Goal: Task Accomplishment & Management: Use online tool/utility

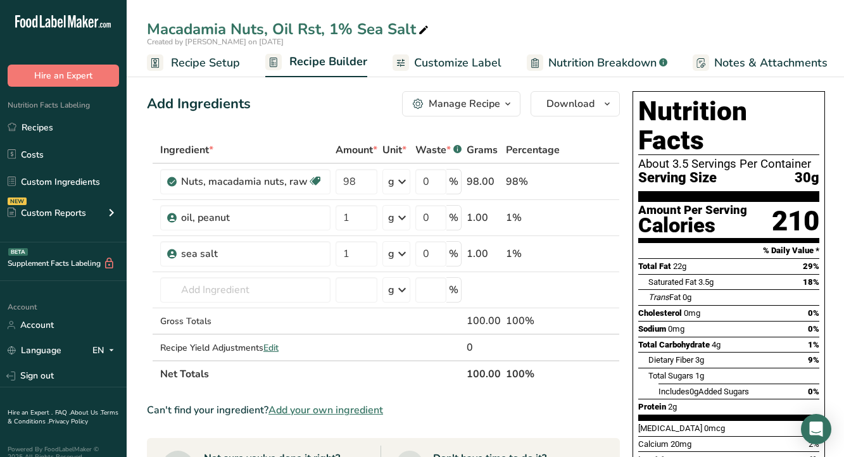
scroll to position [0, 122]
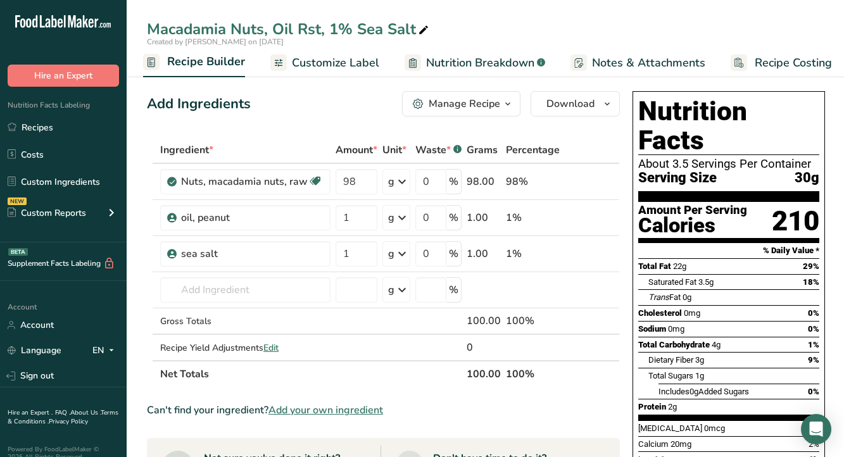
click at [308, 99] on div "Add Ingredients Manage Recipe Delete Recipe Duplicate Recipe Scale Recipe Save …" at bounding box center [383, 103] width 473 height 25
click at [62, 125] on link "Recipes" at bounding box center [63, 127] width 127 height 24
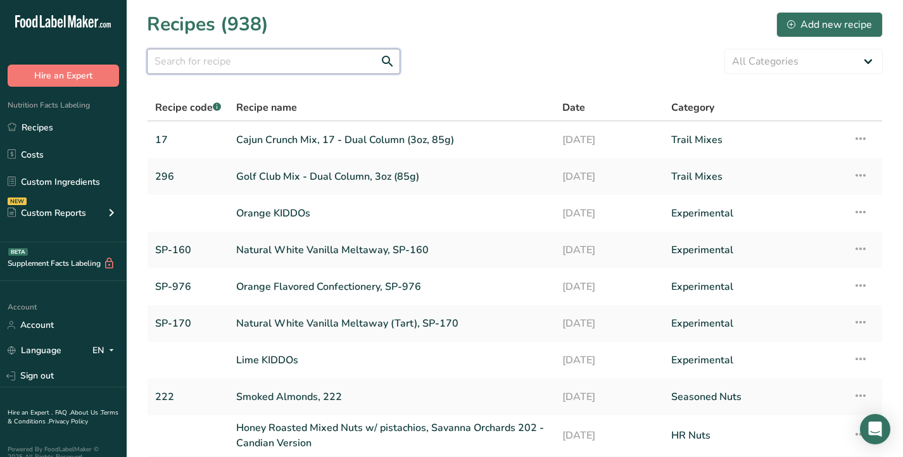
click at [225, 68] on input "text" at bounding box center [273, 61] width 253 height 25
type input "358"
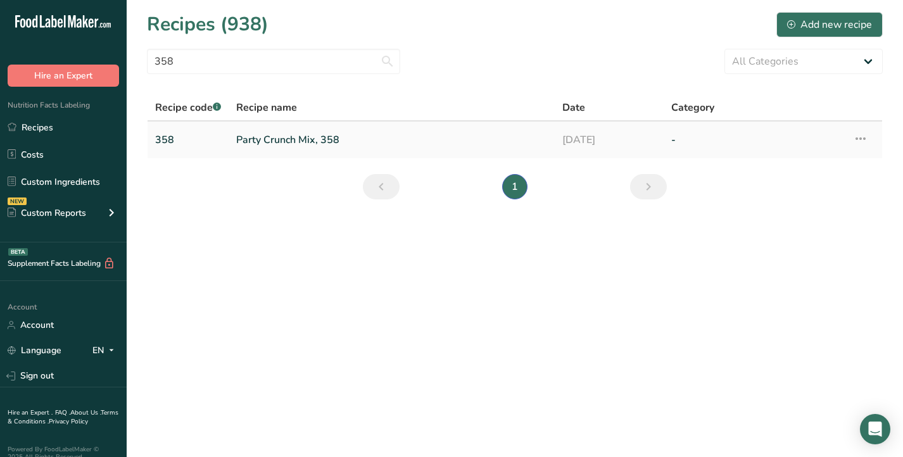
click at [843, 137] on icon at bounding box center [860, 138] width 15 height 23
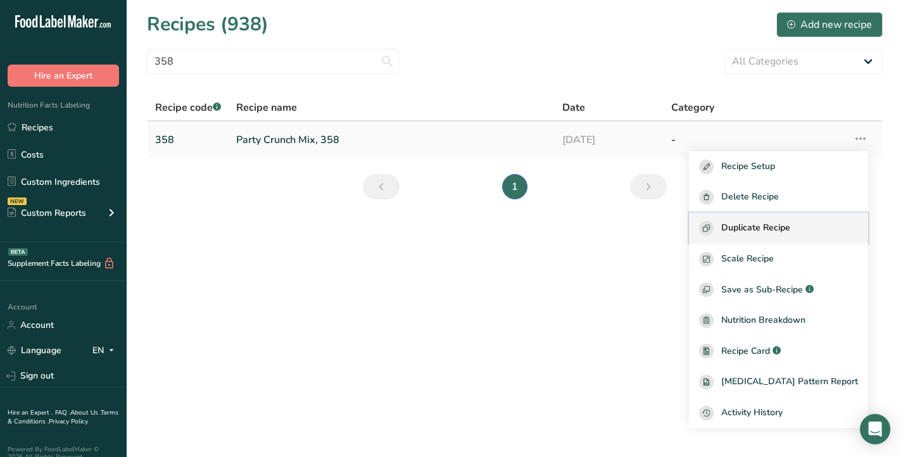
click at [790, 228] on span "Duplicate Recipe" at bounding box center [755, 228] width 69 height 15
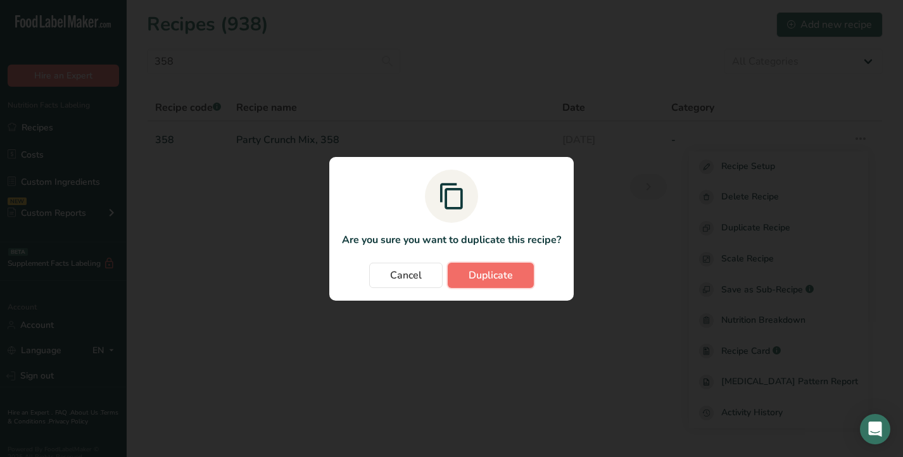
click at [487, 275] on span "Duplicate" at bounding box center [490, 275] width 44 height 15
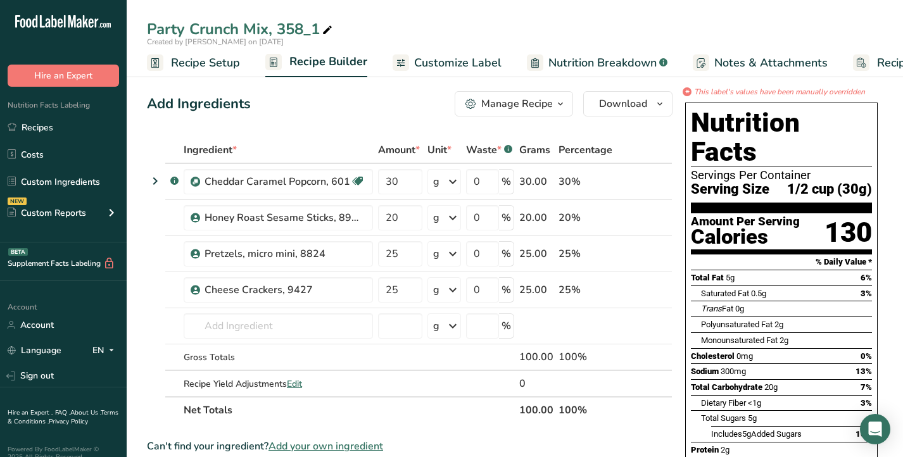
click at [325, 28] on icon at bounding box center [327, 31] width 11 height 18
type input "Party Crunch Mix, 358 - (2oz, 57g)"
click at [226, 62] on span "Recipe Setup" at bounding box center [205, 62] width 69 height 17
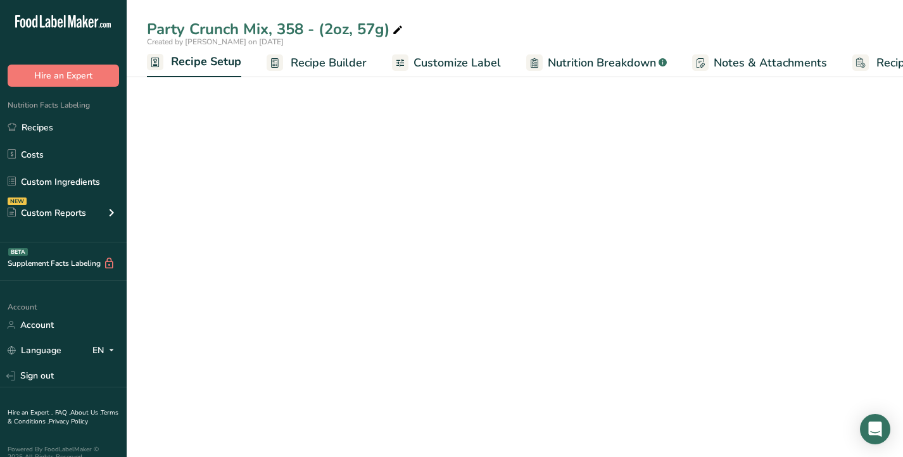
scroll to position [0, 4]
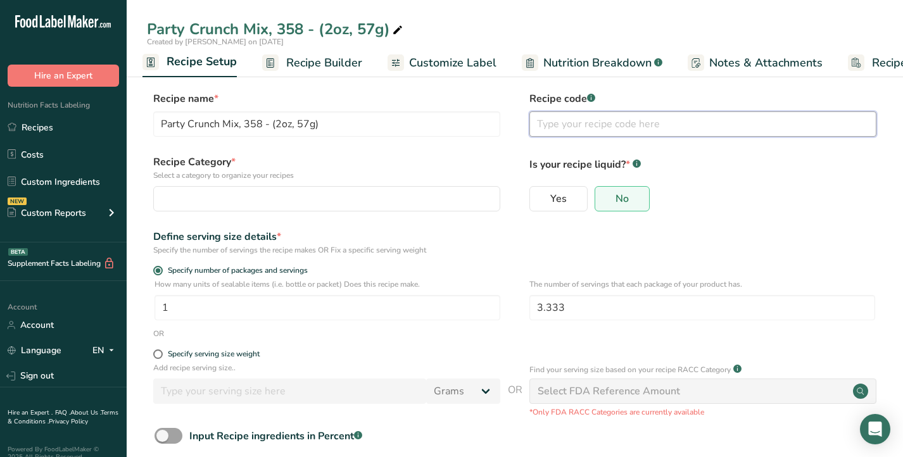
click at [565, 127] on input "text" at bounding box center [702, 123] width 347 height 25
type input "358"
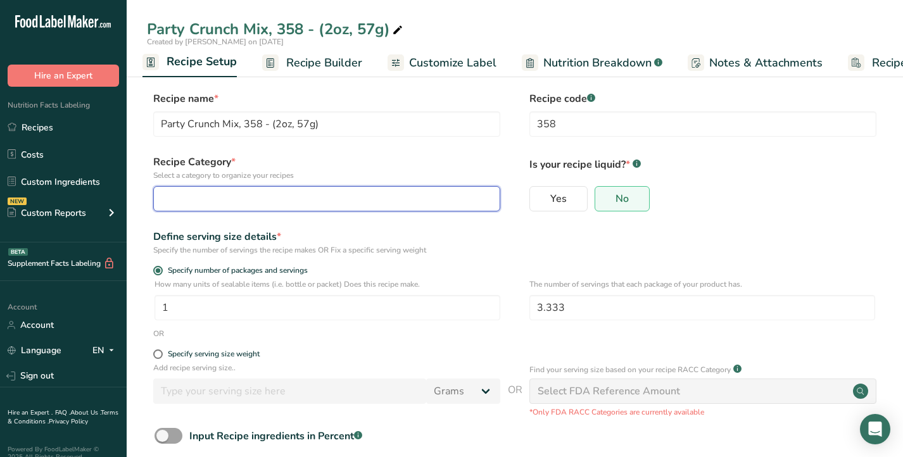
click at [403, 206] on button "button" at bounding box center [326, 198] width 347 height 25
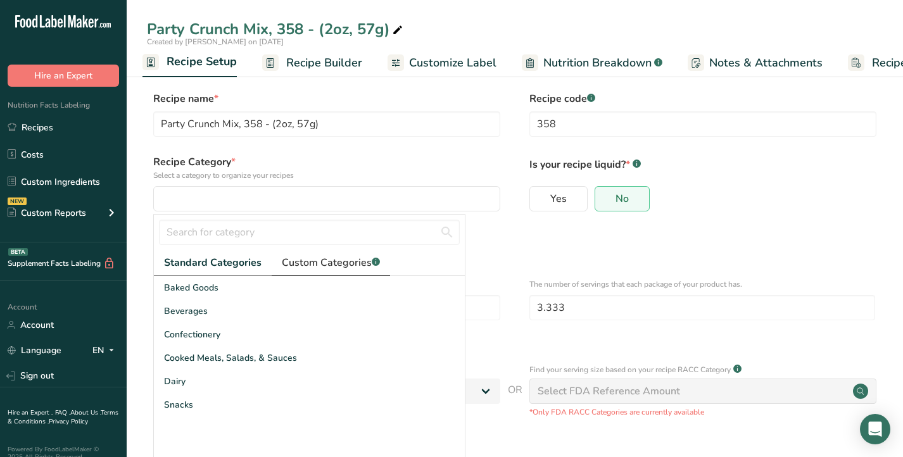
click at [323, 265] on span "Custom Categories .a-a{fill:#347362;}.b-a{fill:#fff;}" at bounding box center [331, 262] width 98 height 15
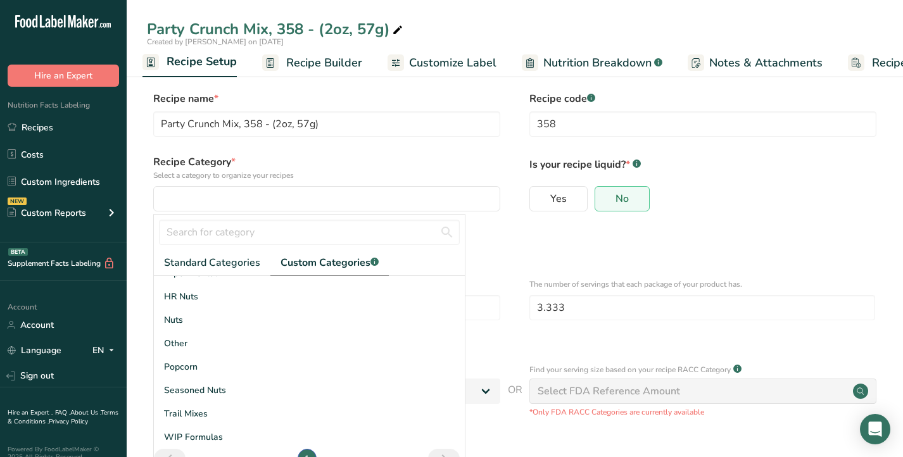
scroll to position [112, 0]
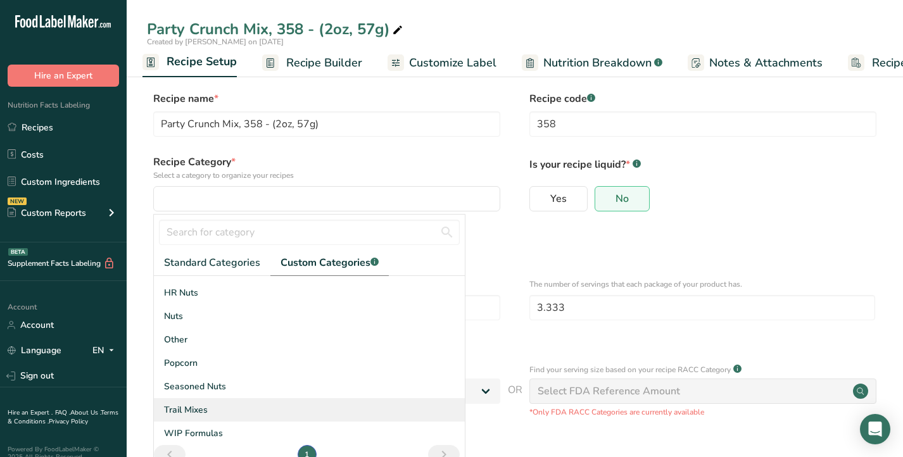
click at [299, 415] on div "Trail Mixes" at bounding box center [309, 409] width 311 height 23
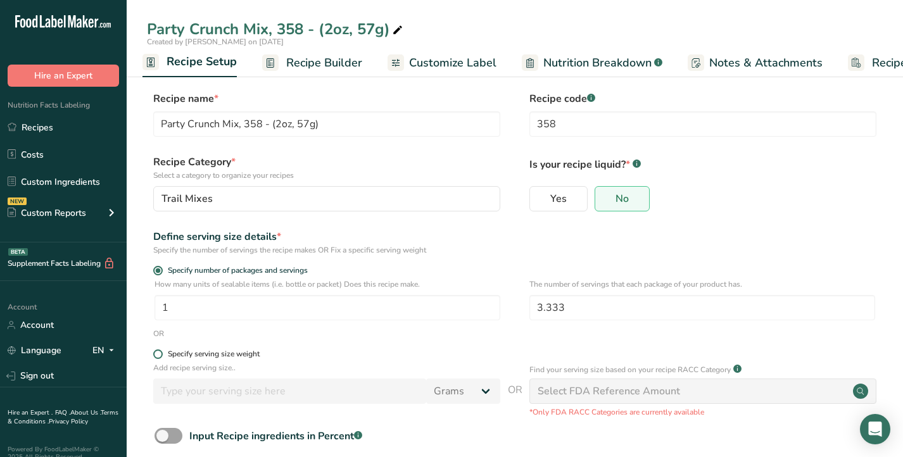
click at [159, 357] on span at bounding box center [157, 353] width 9 height 9
click at [159, 357] on input "Specify serving size weight" at bounding box center [157, 354] width 8 height 8
radio input "true"
radio input "false"
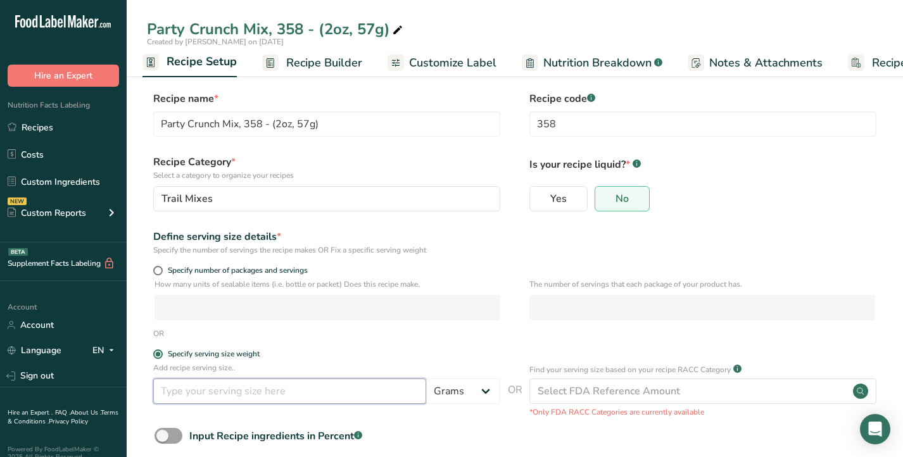
click at [237, 396] on input "number" at bounding box center [289, 391] width 273 height 25
type input "57"
click at [403, 363] on p "Add recipe serving size.." at bounding box center [326, 367] width 347 height 11
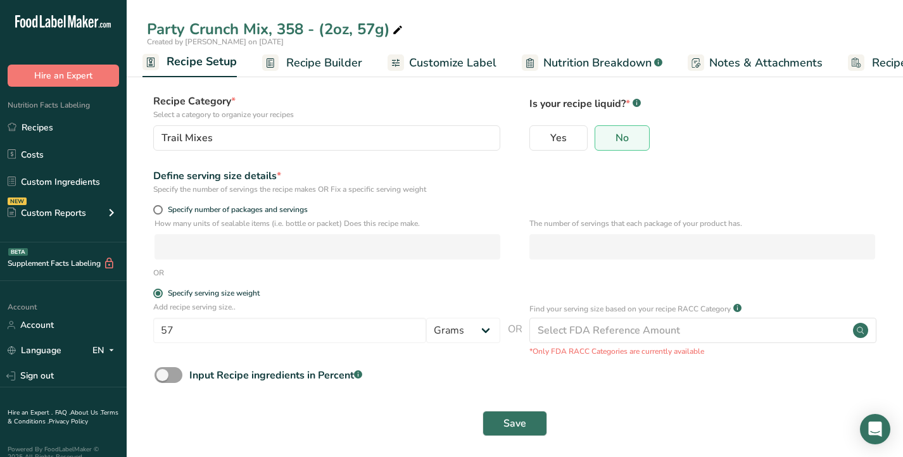
scroll to position [68, 0]
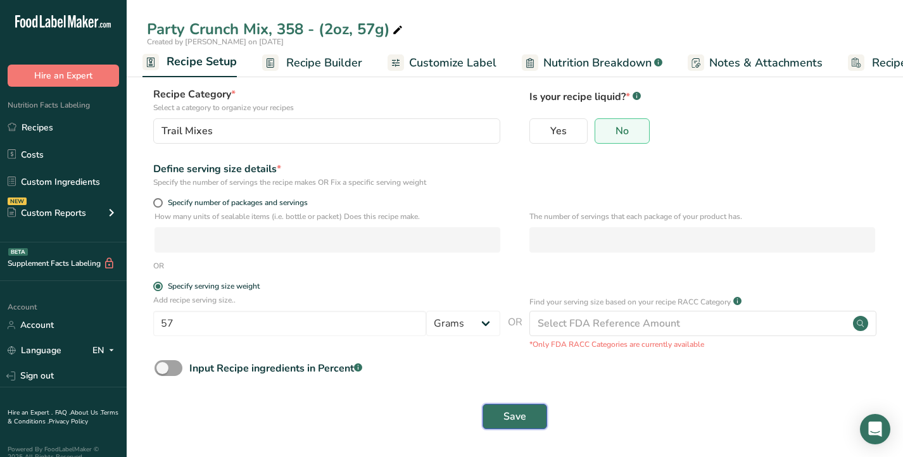
click at [505, 417] on span "Save" at bounding box center [514, 416] width 23 height 15
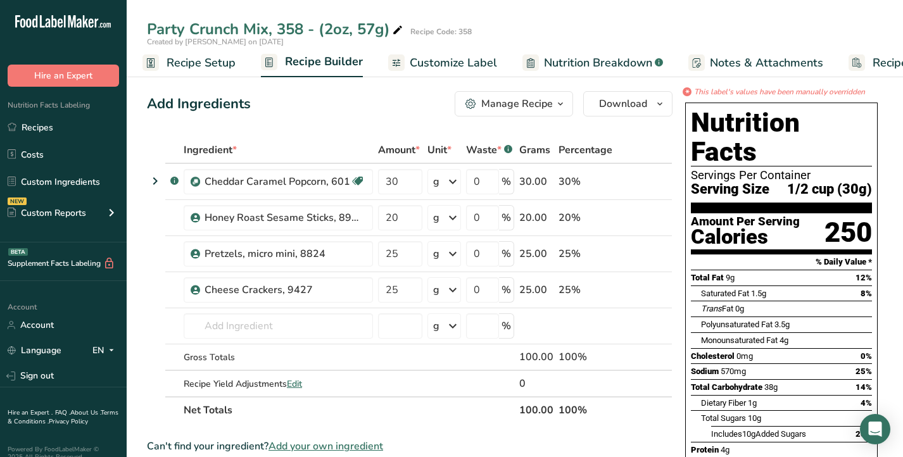
click at [208, 68] on span "Recipe Setup" at bounding box center [200, 62] width 69 height 17
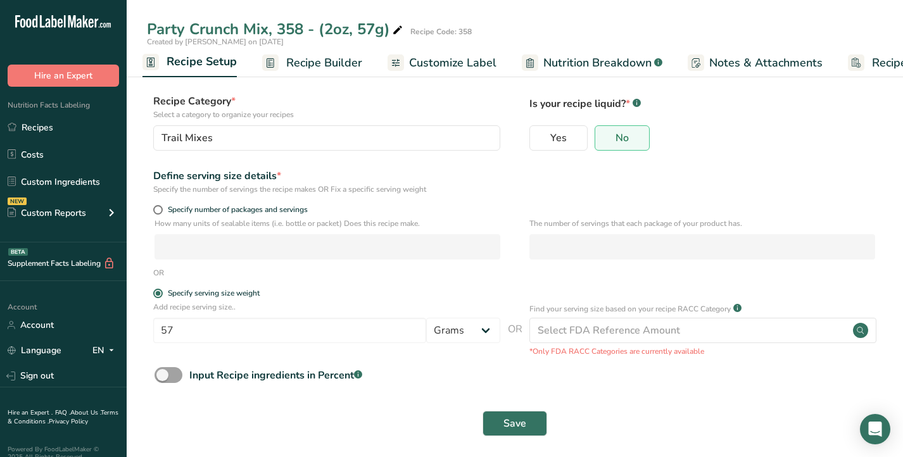
scroll to position [68, 0]
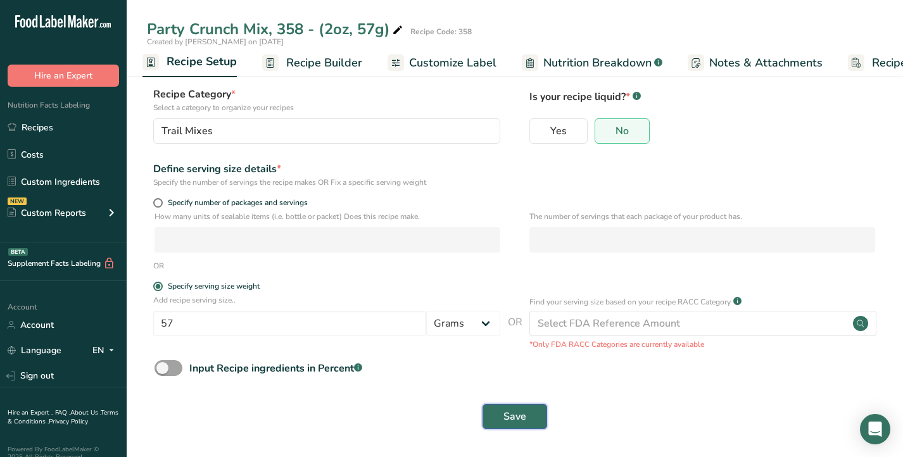
click at [517, 419] on span "Save" at bounding box center [514, 416] width 23 height 15
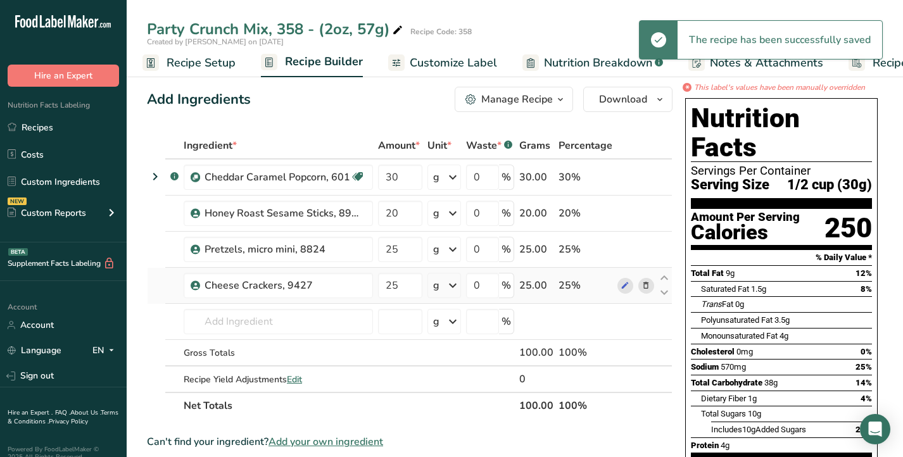
scroll to position [5, 0]
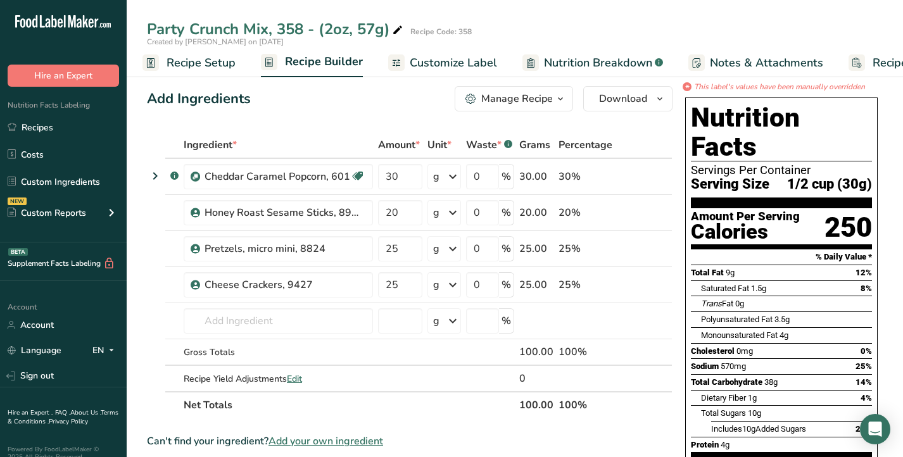
click at [185, 65] on span "Recipe Setup" at bounding box center [200, 62] width 69 height 17
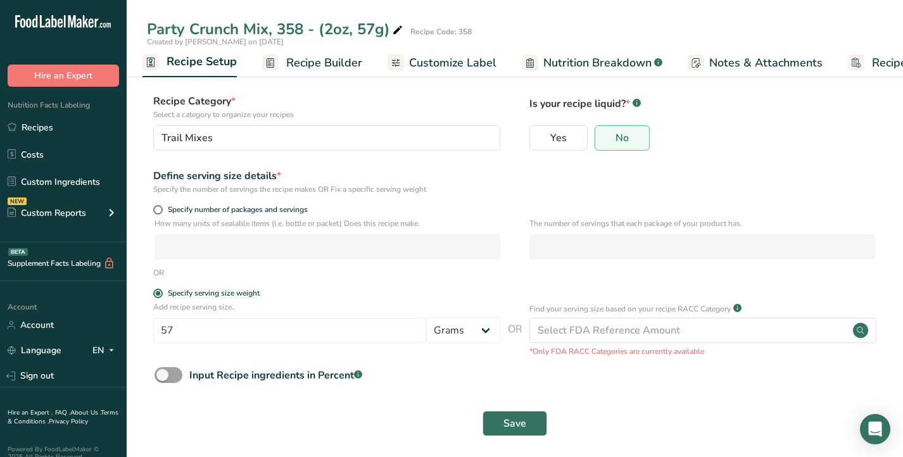
scroll to position [61, 0]
click at [505, 418] on span "Save" at bounding box center [514, 422] width 23 height 15
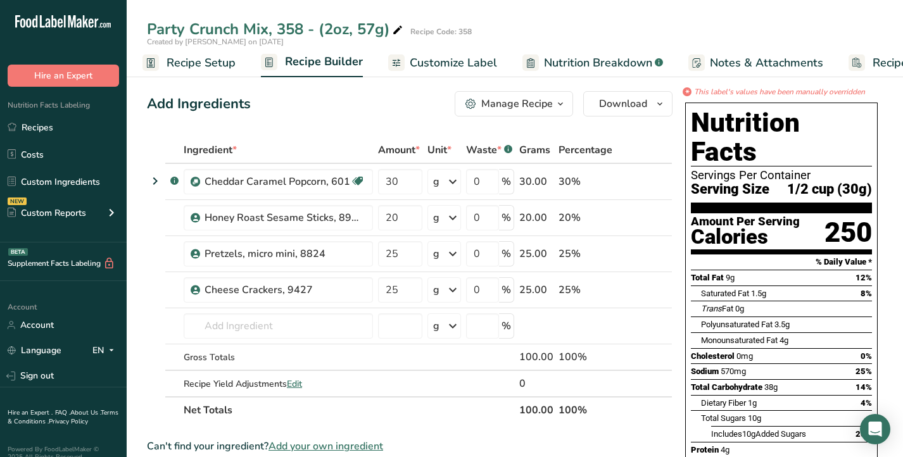
click at [515, 99] on div "Manage Recipe" at bounding box center [517, 103] width 72 height 15
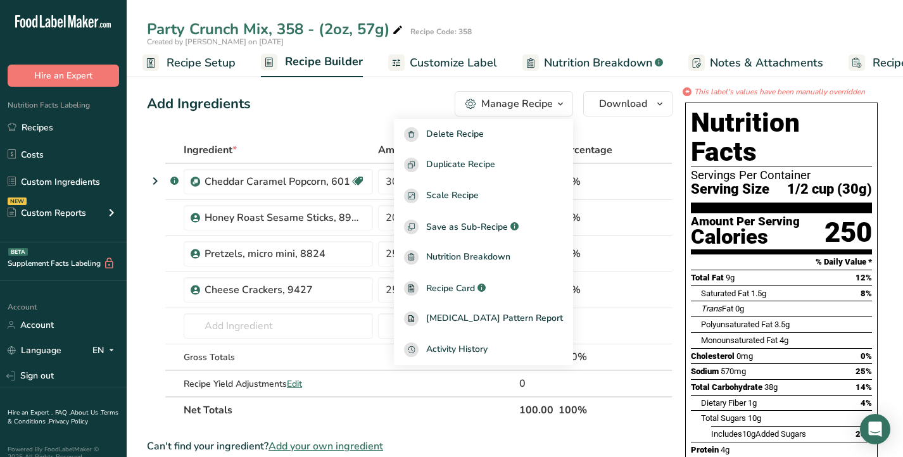
click at [372, 98] on div "Add Ingredients Manage Recipe Delete Recipe Duplicate Recipe Scale Recipe Save …" at bounding box center [409, 103] width 525 height 25
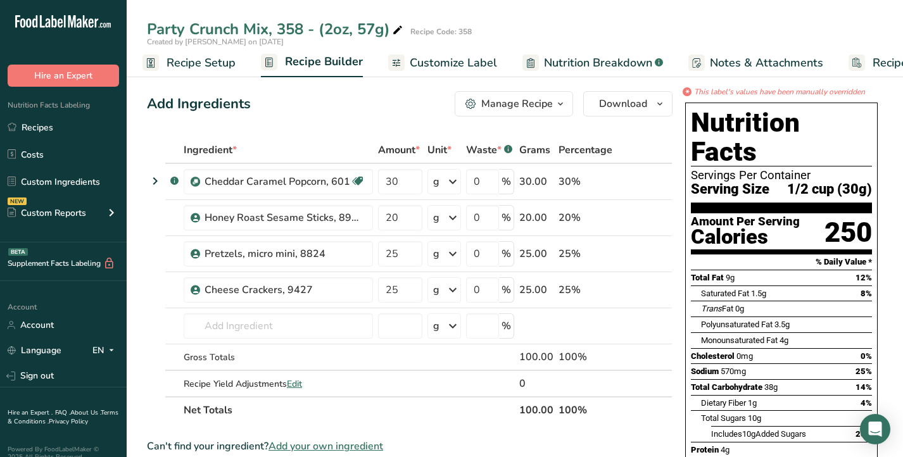
click at [450, 66] on span "Customize Label" at bounding box center [453, 62] width 87 height 17
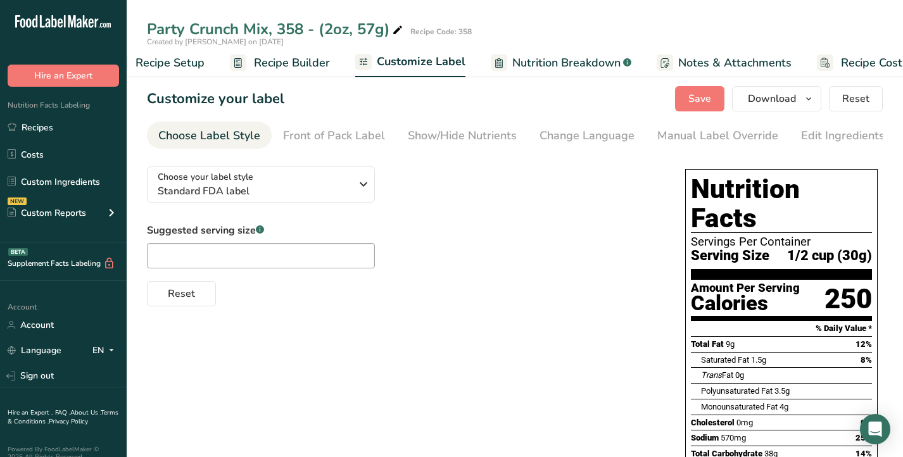
scroll to position [0, 71]
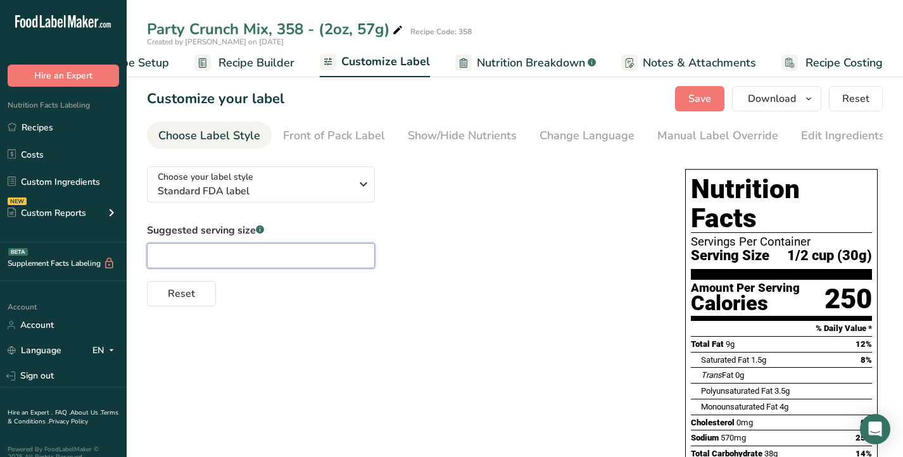
click at [296, 258] on input "text" at bounding box center [261, 255] width 228 height 25
click at [705, 134] on div "Manual Label Override" at bounding box center [717, 135] width 121 height 17
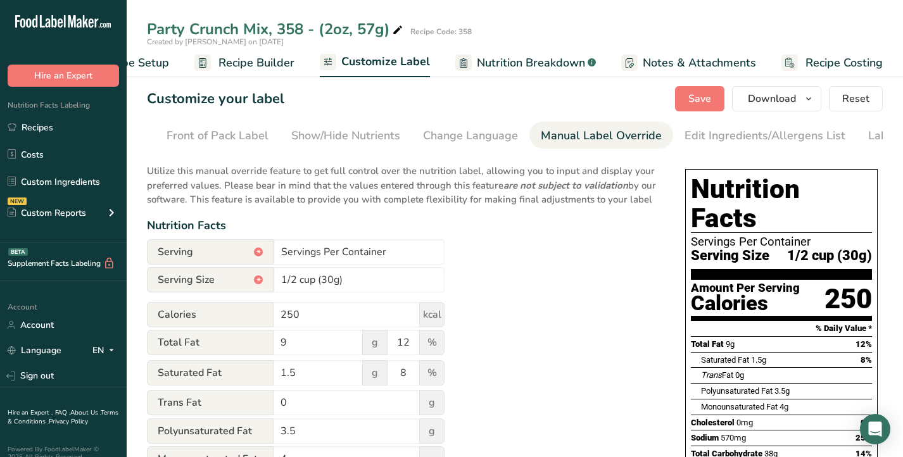
scroll to position [0, 184]
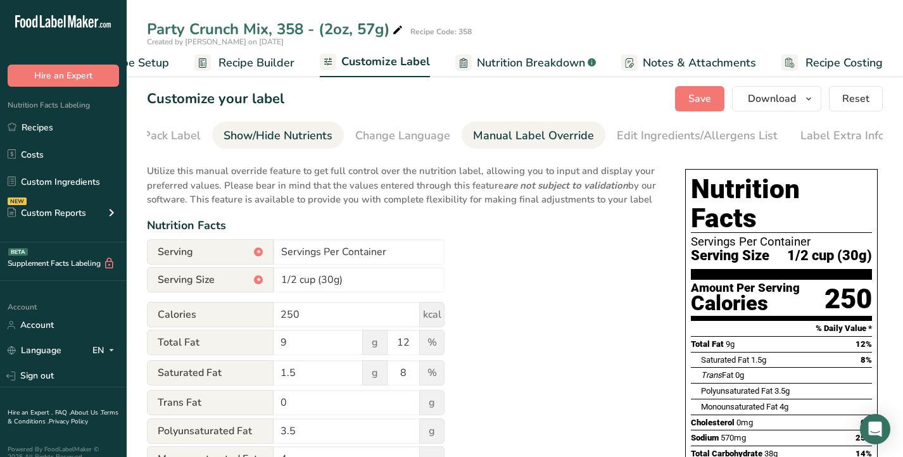
click at [264, 129] on div "Show/Hide Nutrients" at bounding box center [277, 135] width 109 height 17
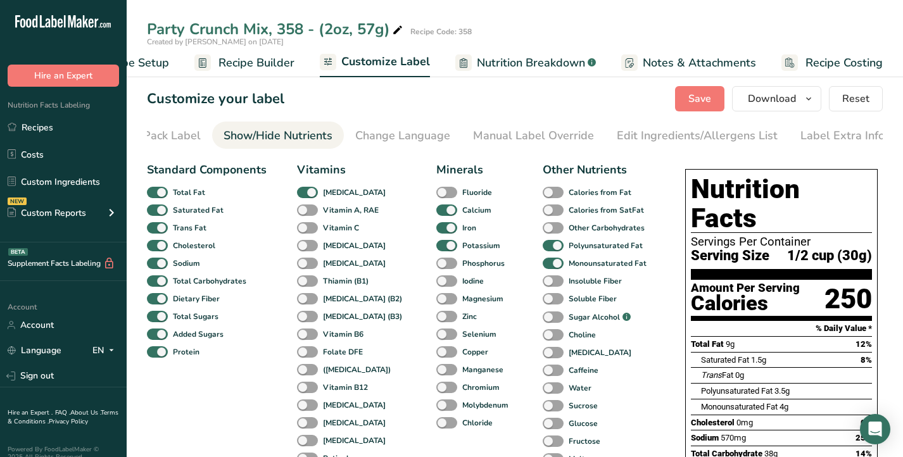
click at [244, 61] on span "Recipe Builder" at bounding box center [256, 62] width 76 height 17
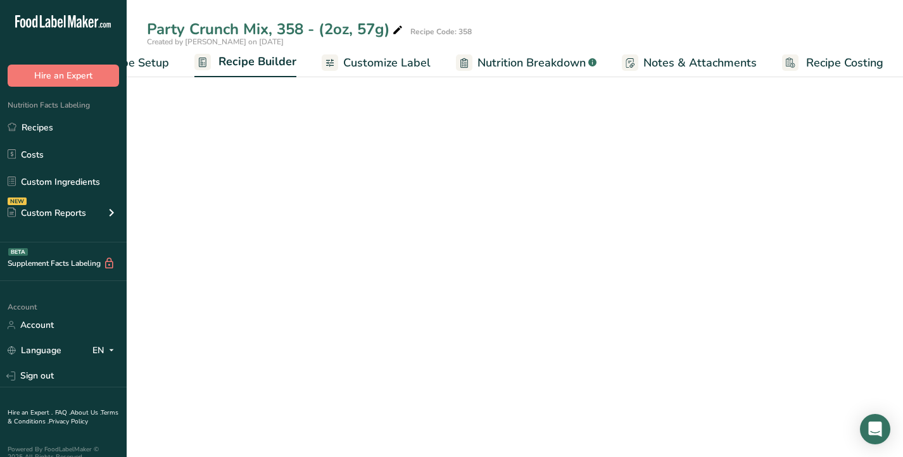
scroll to position [0, 71]
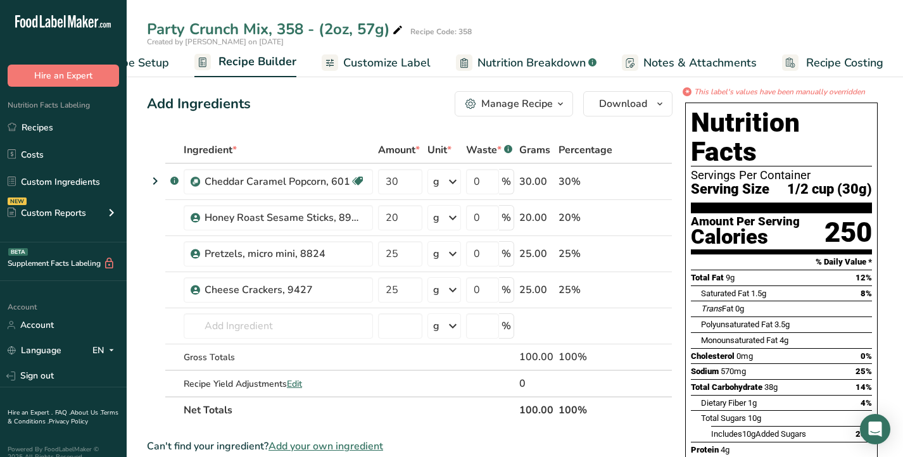
click at [156, 65] on span "Recipe Setup" at bounding box center [134, 62] width 69 height 17
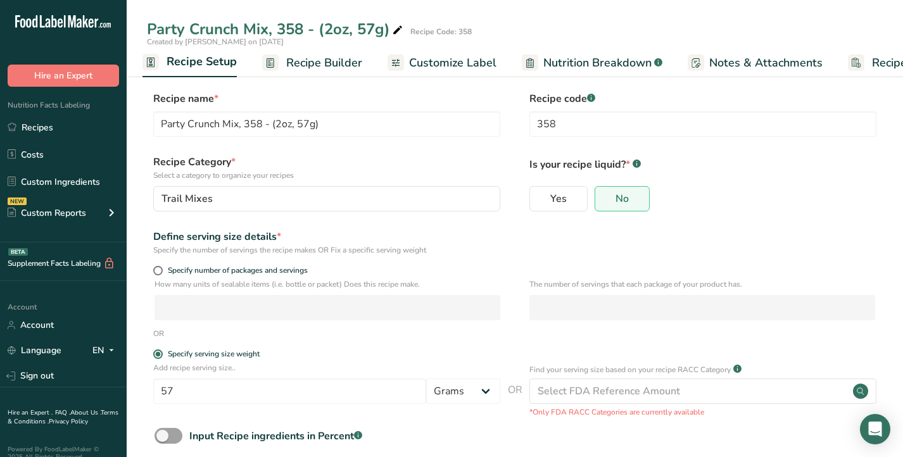
scroll to position [10, 0]
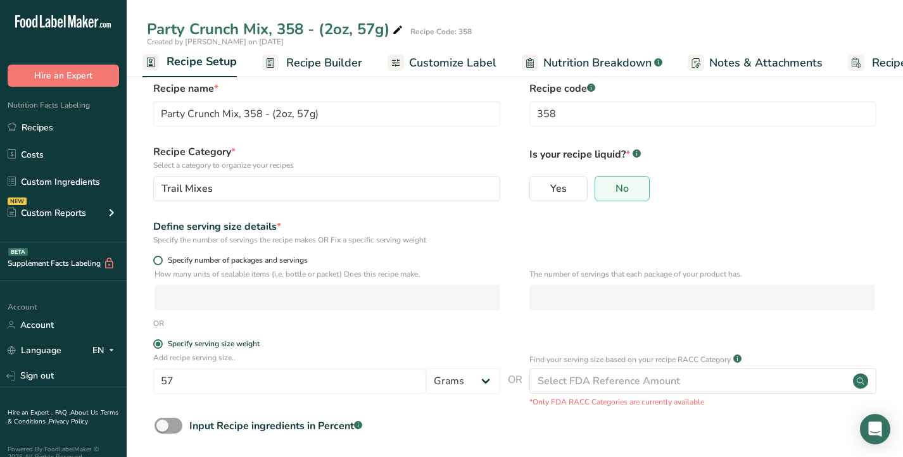
click at [156, 263] on span at bounding box center [157, 260] width 9 height 9
click at [156, 263] on input "Specify number of packages and servings" at bounding box center [157, 260] width 8 height 8
radio input "true"
radio input "false"
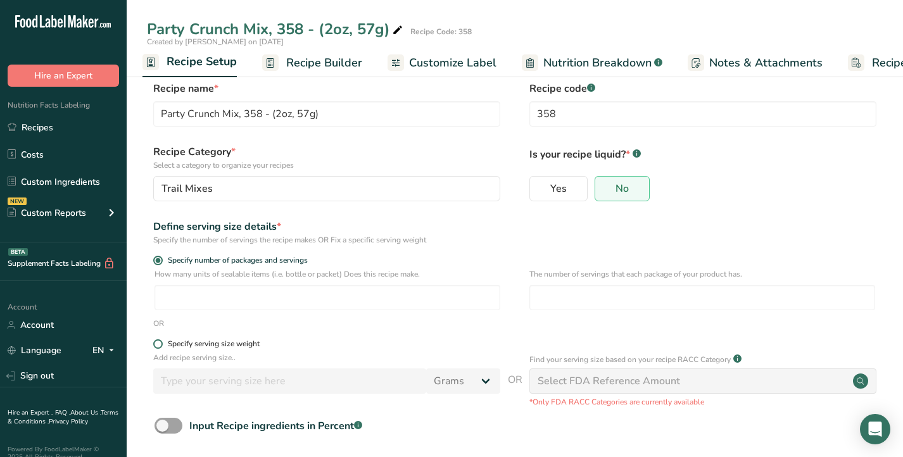
click at [158, 344] on span at bounding box center [157, 343] width 9 height 9
click at [158, 344] on input "Specify serving size weight" at bounding box center [157, 344] width 8 height 8
radio input "true"
radio input "false"
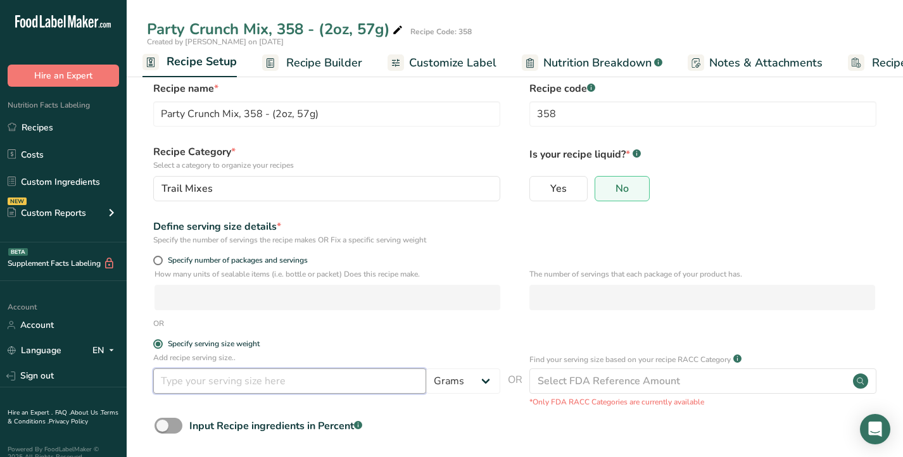
click at [359, 373] on input "number" at bounding box center [289, 380] width 273 height 25
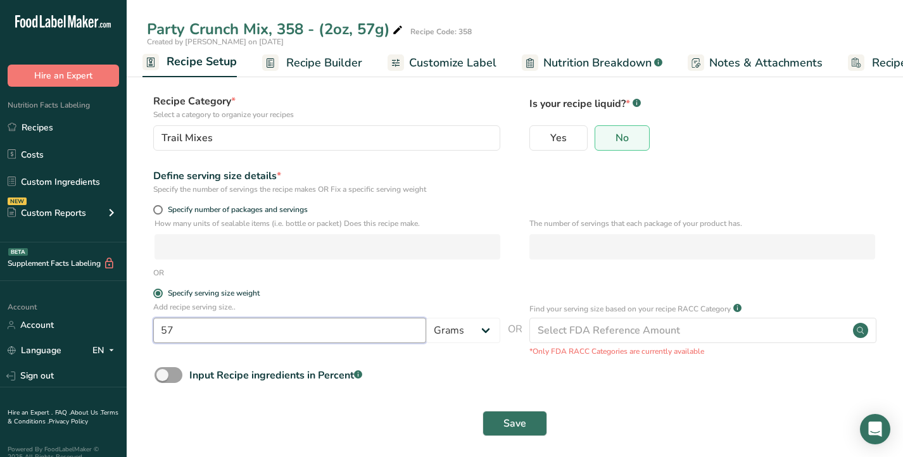
scroll to position [68, 0]
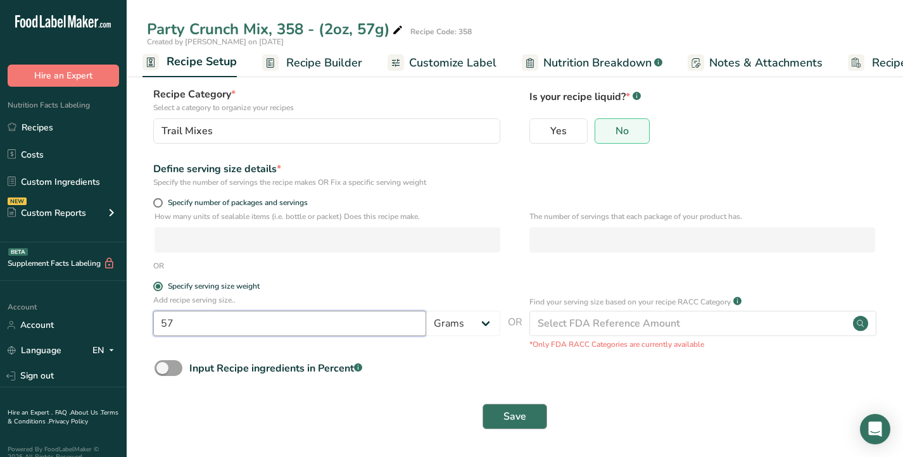
type input "57"
click at [505, 416] on span "Save" at bounding box center [514, 416] width 23 height 15
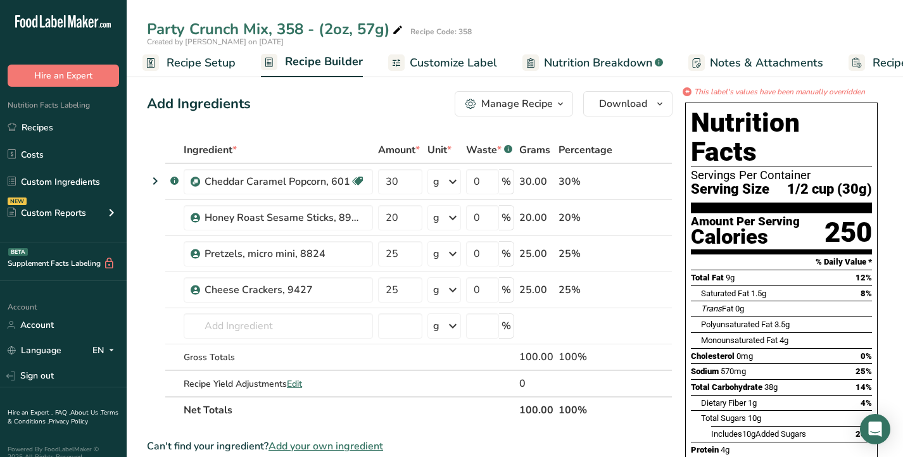
click at [511, 96] on div "Manage Recipe" at bounding box center [517, 103] width 72 height 15
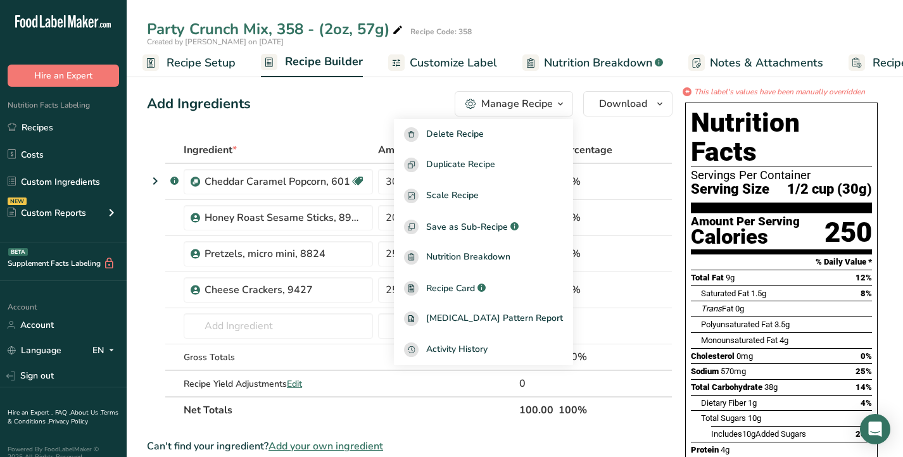
click at [410, 94] on div "Add Ingredients Manage Recipe Delete Recipe Duplicate Recipe Scale Recipe Save …" at bounding box center [409, 103] width 525 height 25
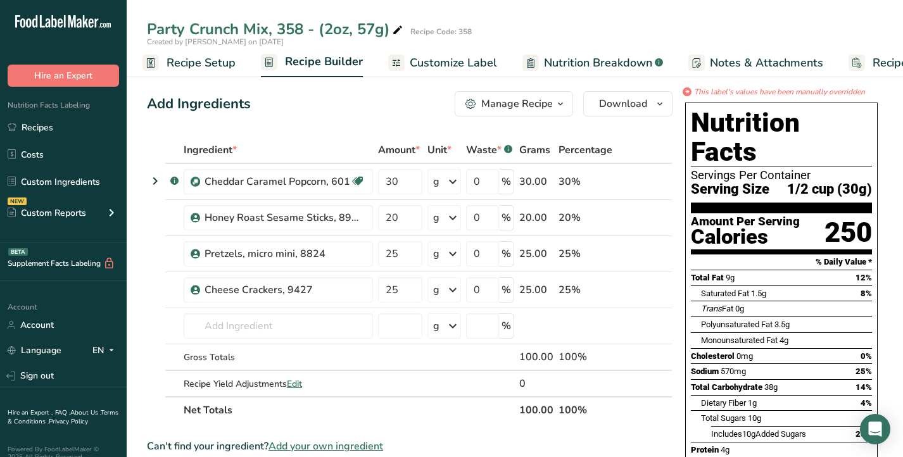
click at [573, 61] on span "Nutrition Breakdown" at bounding box center [598, 62] width 108 height 17
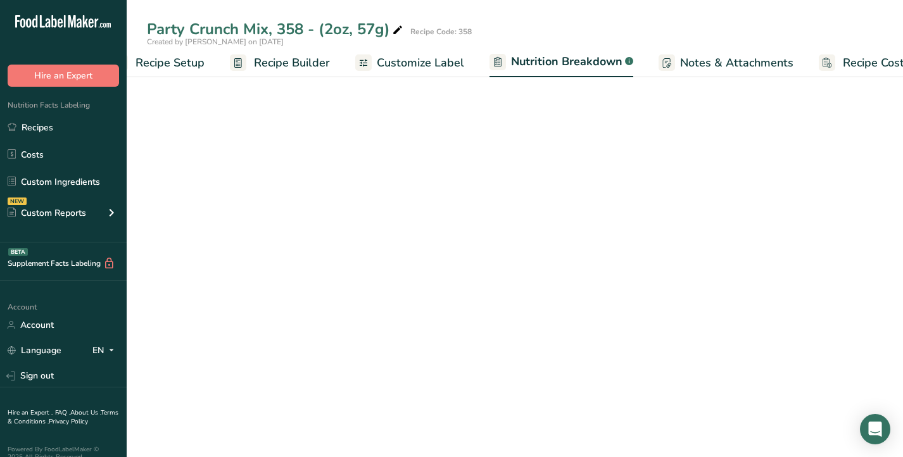
select select "Calories"
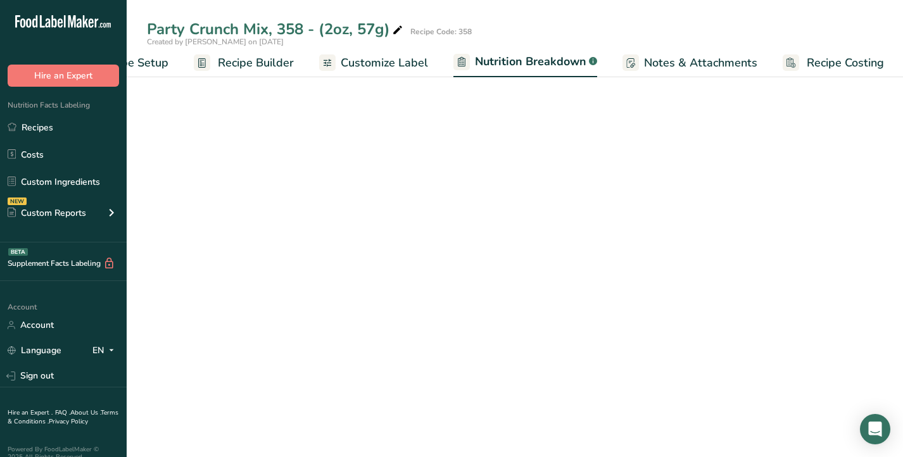
scroll to position [0, 72]
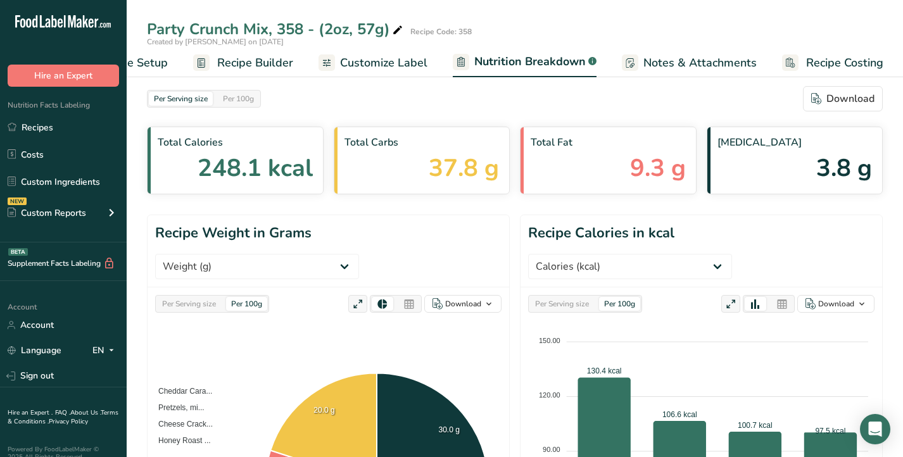
click at [396, 61] on span "Customize Label" at bounding box center [383, 62] width 87 height 17
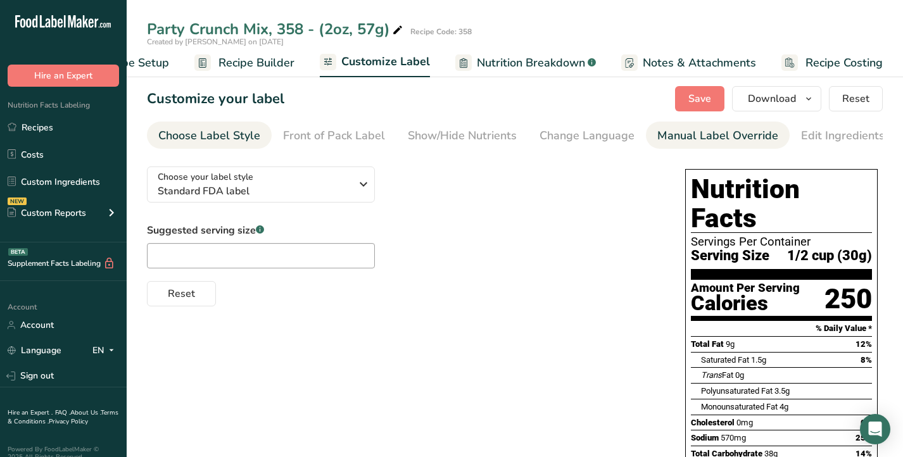
click at [681, 144] on div "Manual Label Override" at bounding box center [717, 135] width 121 height 17
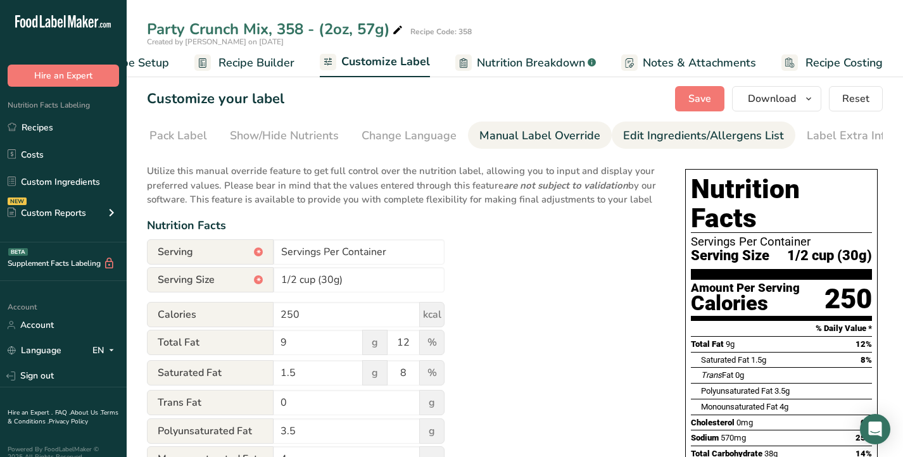
scroll to position [0, 184]
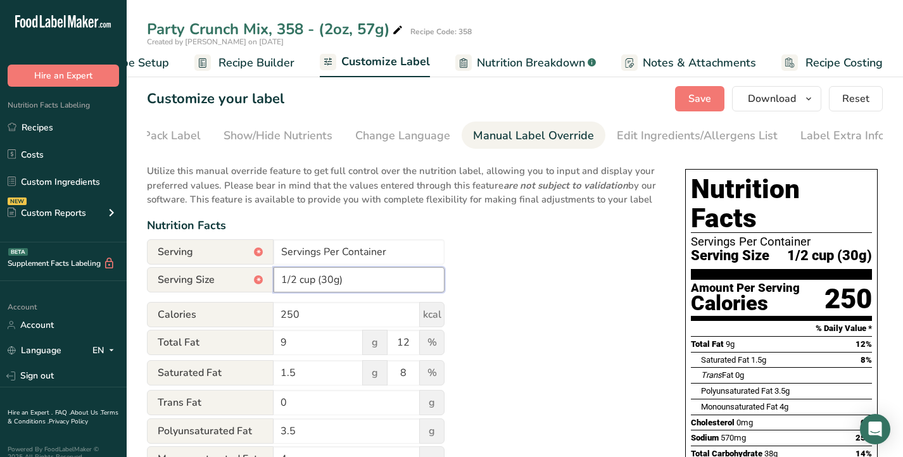
click at [364, 288] on input "1/2 cup (30g)" at bounding box center [358, 279] width 171 height 25
drag, startPoint x: 358, startPoint y: 288, endPoint x: 253, endPoint y: 279, distance: 106.1
click at [253, 279] on div "Serving Size * 1/2 cup (30g)" at bounding box center [296, 279] width 298 height 25
type input "1/2 cup (30g)"
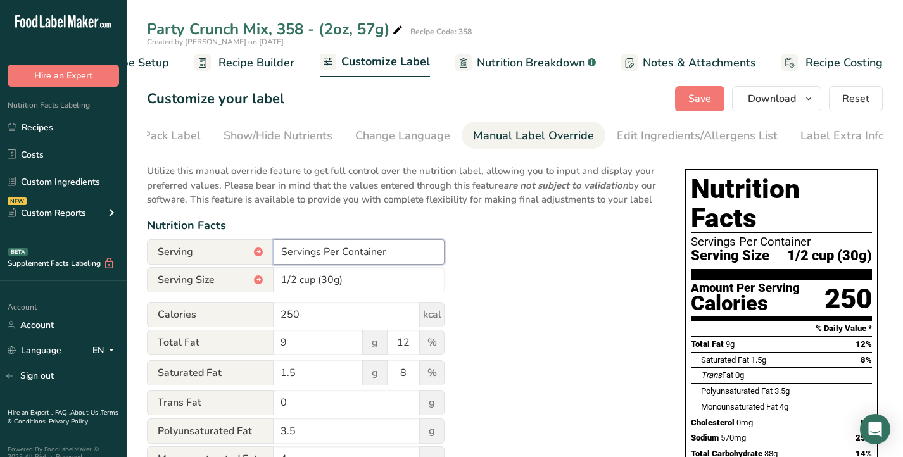
click at [427, 257] on input "Servings Per Container" at bounding box center [358, 251] width 171 height 25
drag, startPoint x: 396, startPoint y: 255, endPoint x: 277, endPoint y: 249, distance: 119.2
click at [277, 249] on input "Servings Per Container" at bounding box center [358, 251] width 171 height 25
type input "Servings Per Container"
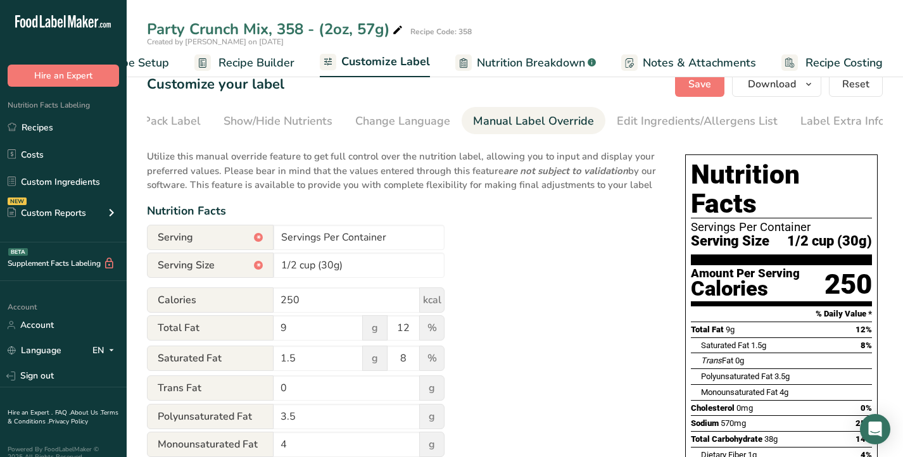
scroll to position [0, 0]
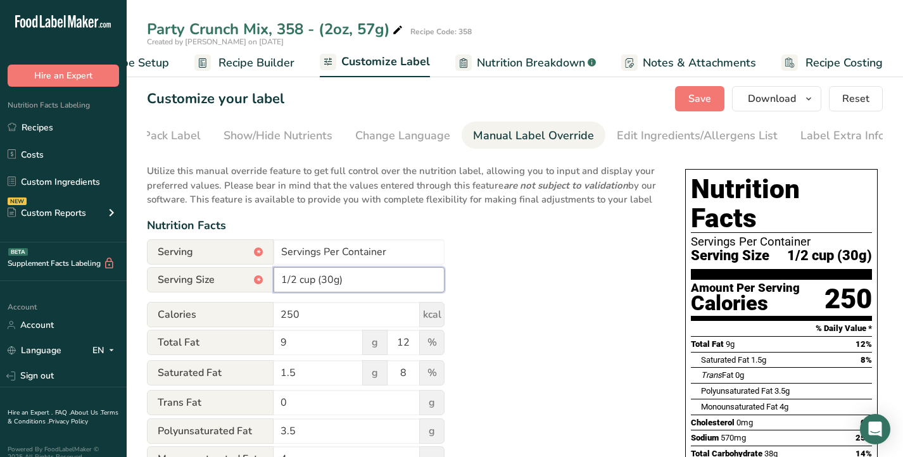
click at [333, 284] on input "1/2 cup (30g)" at bounding box center [358, 279] width 171 height 25
drag, startPoint x: 317, startPoint y: 286, endPoint x: 281, endPoint y: 287, distance: 36.1
click at [281, 287] on input "1/2 cup (57g)" at bounding box center [358, 279] width 171 height 25
type input "1 package(57g)"
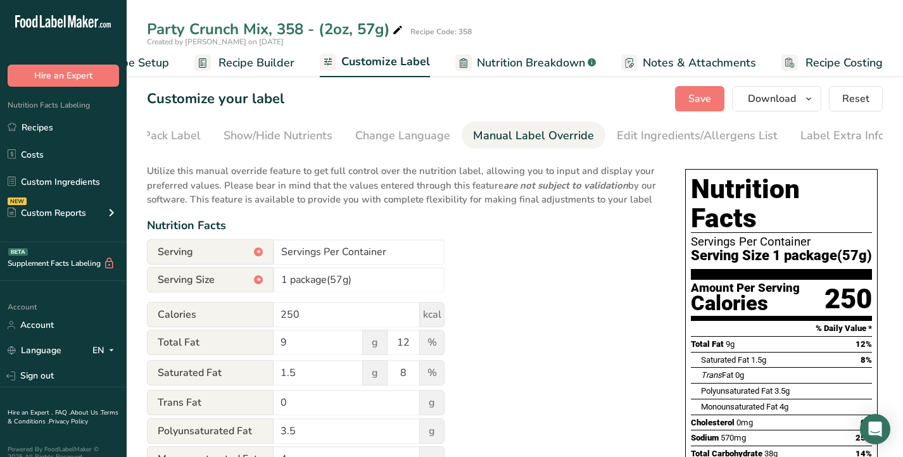
click at [694, 97] on span "Save" at bounding box center [699, 98] width 23 height 15
click at [274, 141] on div "Show/Hide Nutrients" at bounding box center [277, 135] width 109 height 17
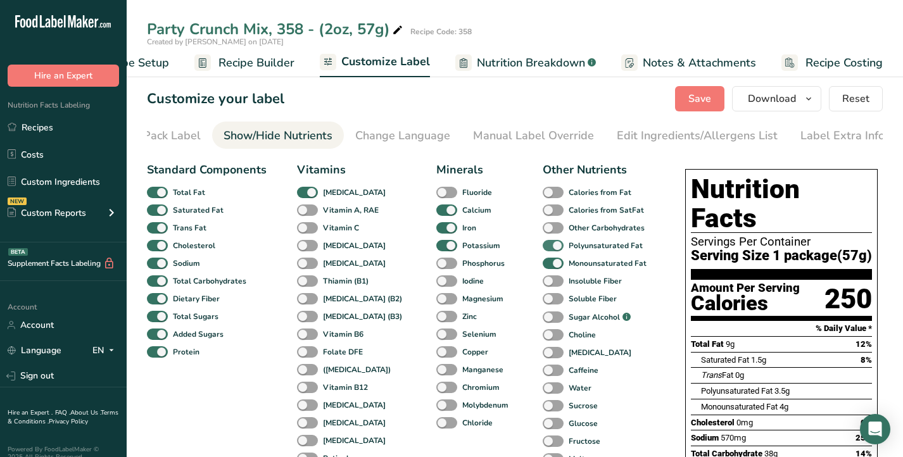
click at [543, 246] on span at bounding box center [553, 246] width 21 height 12
click at [543, 246] on input "Polyunsaturated Fat" at bounding box center [547, 245] width 8 height 8
checkbox input "false"
click at [543, 268] on span at bounding box center [553, 264] width 21 height 12
click at [543, 267] on input "Monounsaturated Fat" at bounding box center [547, 263] width 8 height 8
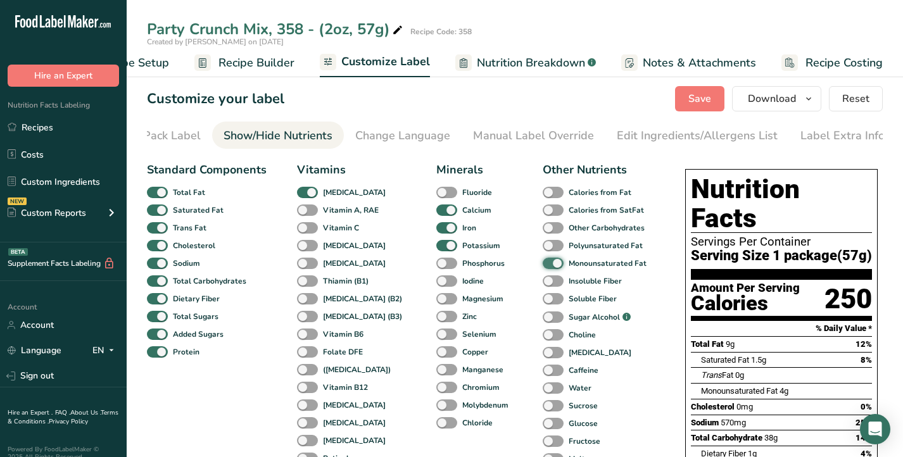
checkbox input "false"
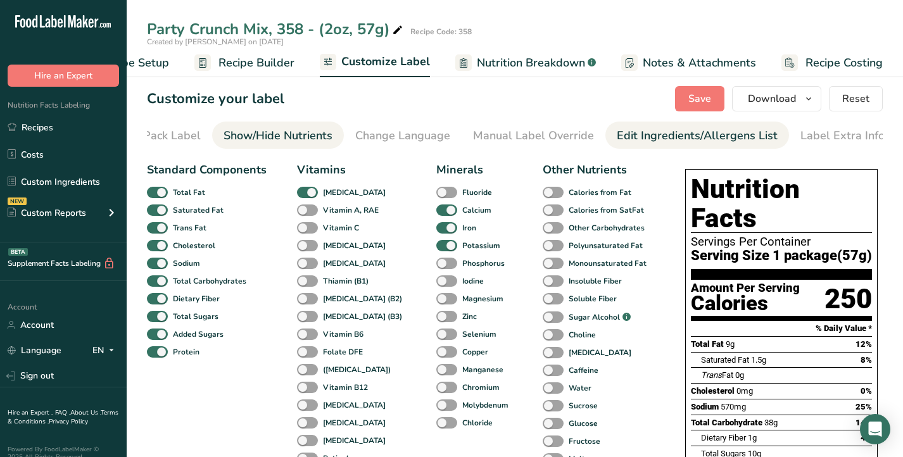
click at [653, 135] on div "Edit Ingredients/Allergens List" at bounding box center [697, 135] width 161 height 17
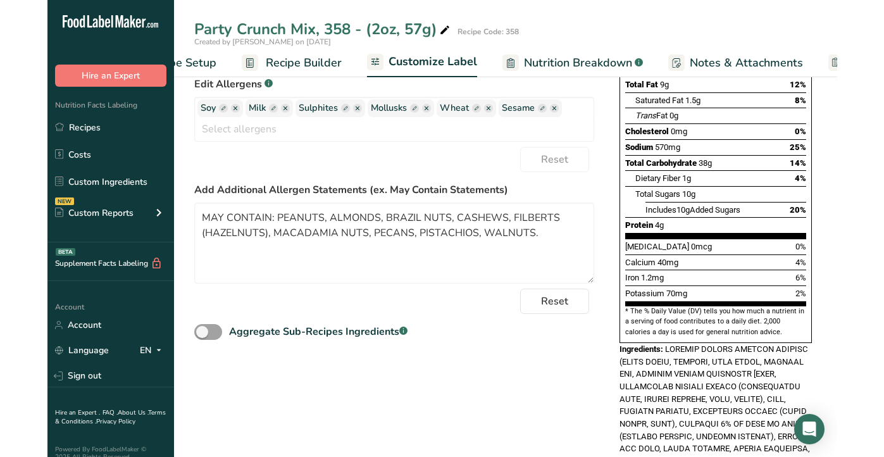
scroll to position [203, 0]
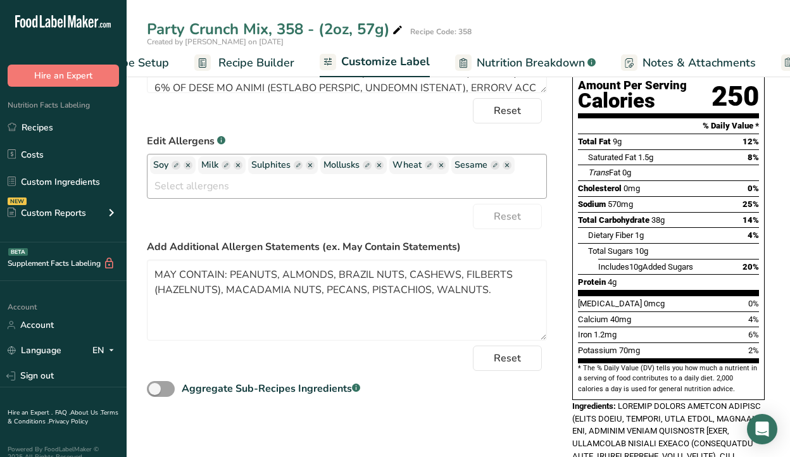
click at [175, 168] on rect "button" at bounding box center [176, 165] width 9 height 9
click at [178, 169] on input "text" at bounding box center [201, 165] width 96 height 16
type input "s"
type input "SOY"
click at [291, 168] on rect "button" at bounding box center [295, 165] width 9 height 9
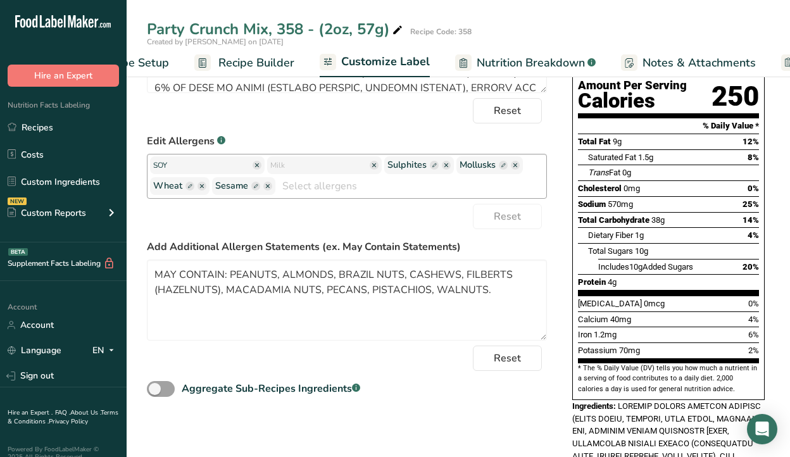
click at [285, 168] on input "text" at bounding box center [318, 165] width 96 height 16
type input "MILK"
click at [442, 168] on ellipse "button" at bounding box center [446, 165] width 9 height 9
click at [439, 168] on ellipse "button" at bounding box center [443, 165] width 9 height 9
click at [441, 167] on icon "button" at bounding box center [443, 165] width 4 height 4
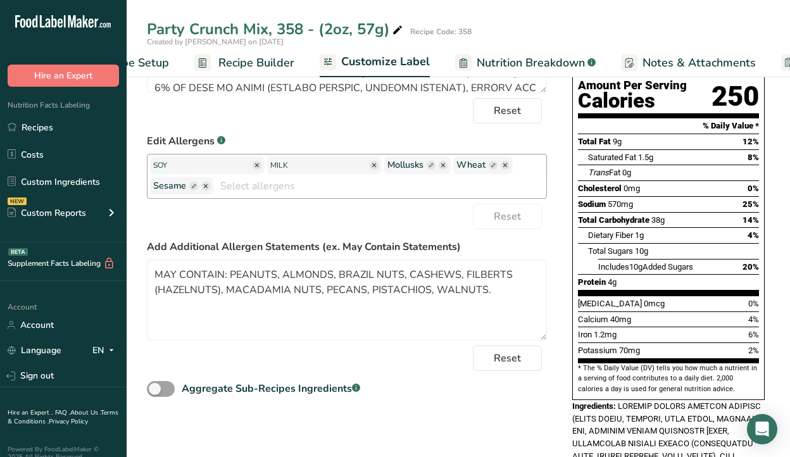
click at [441, 167] on icon "button" at bounding box center [443, 165] width 4 height 4
click at [439, 168] on ellipse "button" at bounding box center [443, 165] width 9 height 9
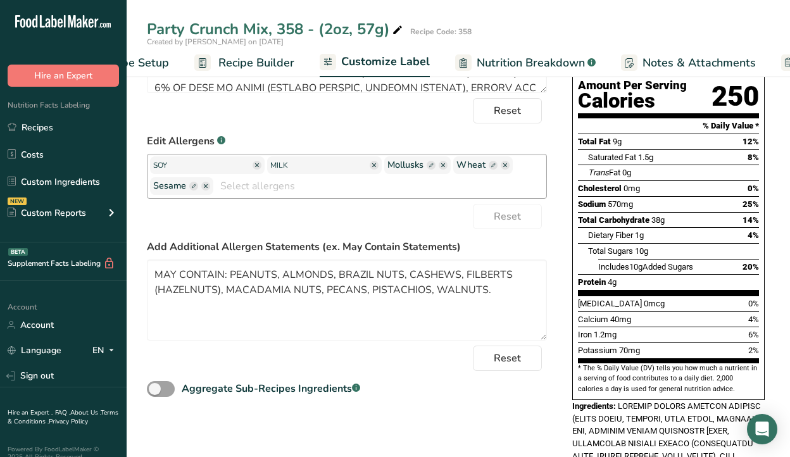
click at [439, 168] on ellipse "button" at bounding box center [443, 165] width 9 height 9
click at [418, 196] on input "text" at bounding box center [379, 186] width 333 height 20
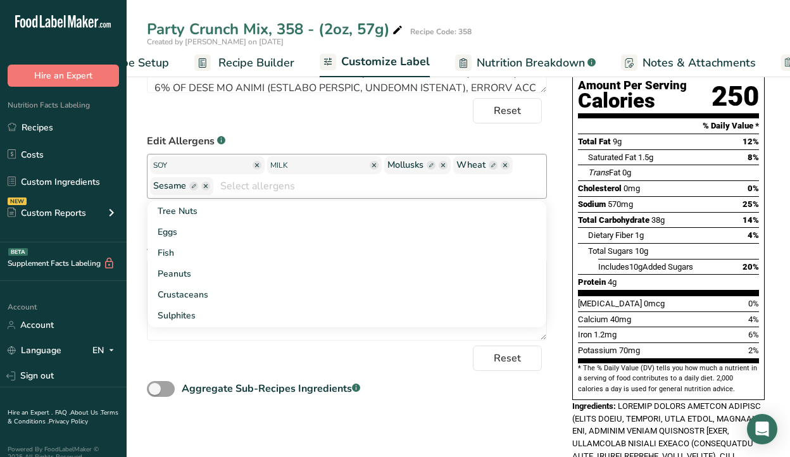
click at [439, 166] on ellipse "button" at bounding box center [443, 165] width 9 height 9
click at [504, 171] on div "SOY MILK Mollusks Wheat Sesame Tree Nuts Eggs Fish Peanuts Crustaceans Sulphite…" at bounding box center [347, 176] width 400 height 45
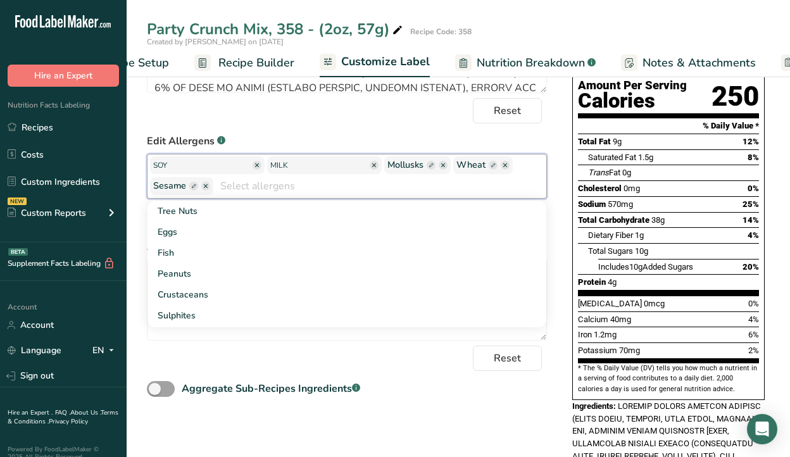
click at [489, 168] on rect "button" at bounding box center [493, 165] width 9 height 9
click at [487, 170] on ellipse "button" at bounding box center [491, 165] width 9 height 9
click at [487, 166] on ellipse "button" at bounding box center [491, 165] width 9 height 9
click at [194, 182] on rect "button" at bounding box center [189, 186] width 9 height 9
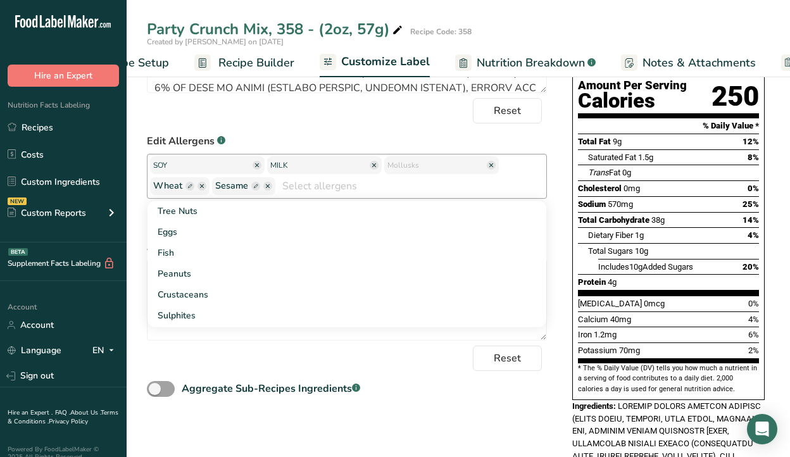
click at [275, 187] on input "text" at bounding box center [410, 186] width 271 height 20
click at [251, 189] on rect "button" at bounding box center [255, 186] width 9 height 9
click at [211, 190] on input "text" at bounding box center [201, 186] width 96 height 16
type input "W"
type input "WH"
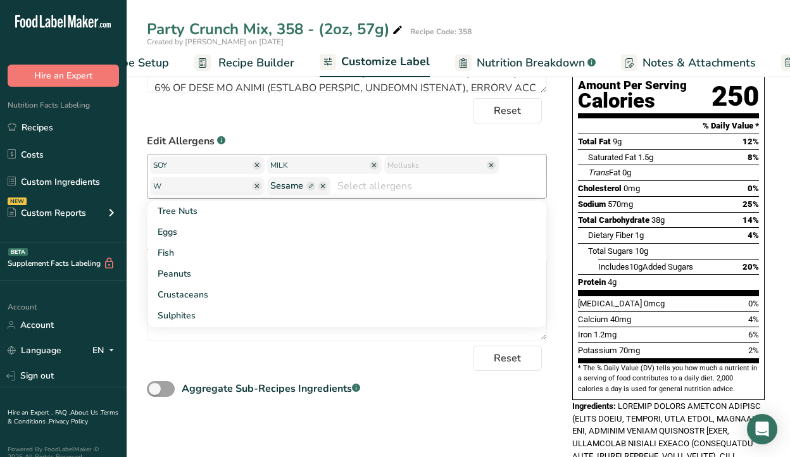
type input "WH"
type input "WHE"
type input "WHEA"
type input "WHEAT"
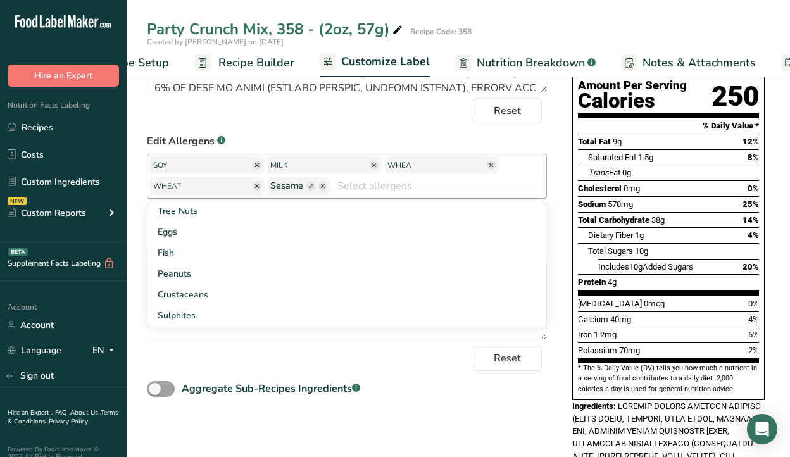
type input "WHEAT"
click at [306, 189] on rect "button" at bounding box center [310, 186] width 9 height 9
click at [306, 187] on rect "button" at bounding box center [310, 186] width 9 height 9
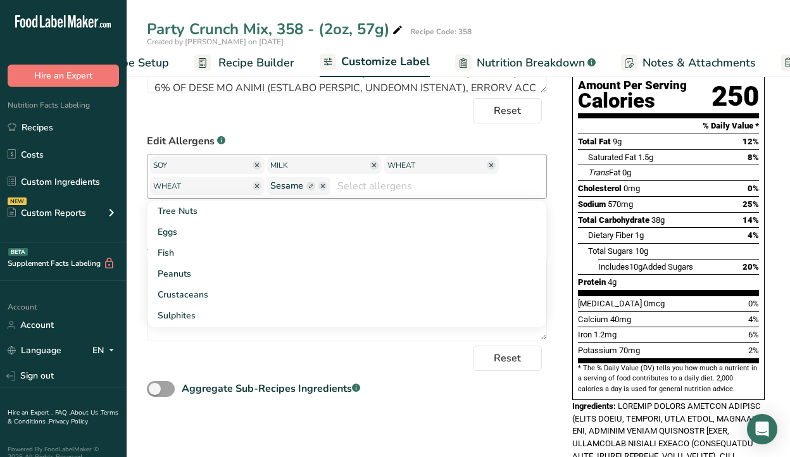
click at [255, 188] on icon "button" at bounding box center [257, 186] width 4 height 4
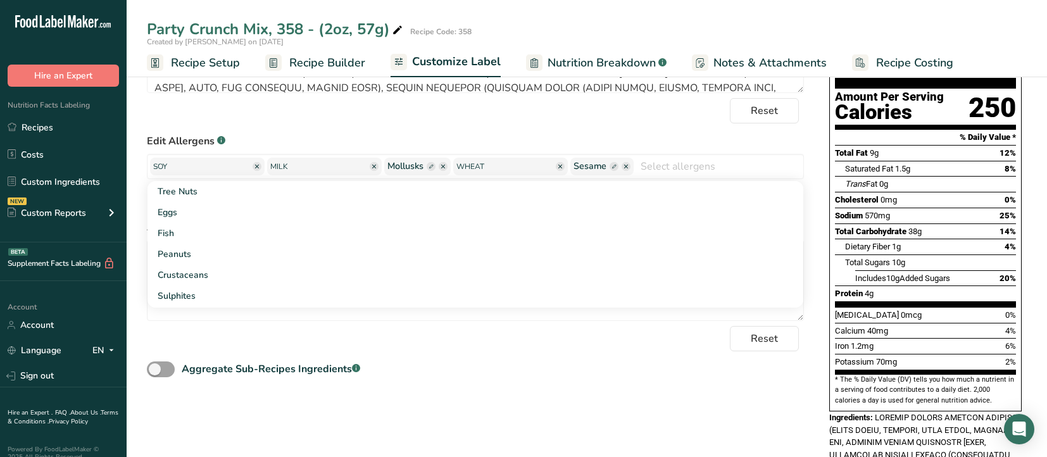
scroll to position [0, 40]
click at [481, 173] on input "WHEAT" at bounding box center [504, 166] width 96 height 16
click at [439, 170] on ellipse "button" at bounding box center [443, 166] width 9 height 9
click at [456, 122] on div "Reset" at bounding box center [475, 110] width 657 height 25
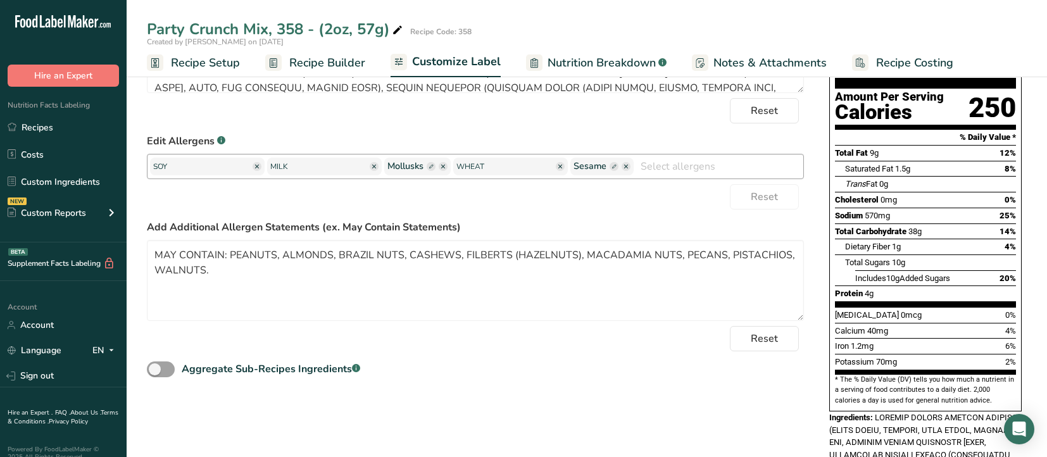
click at [610, 169] on rect "button" at bounding box center [614, 166] width 9 height 9
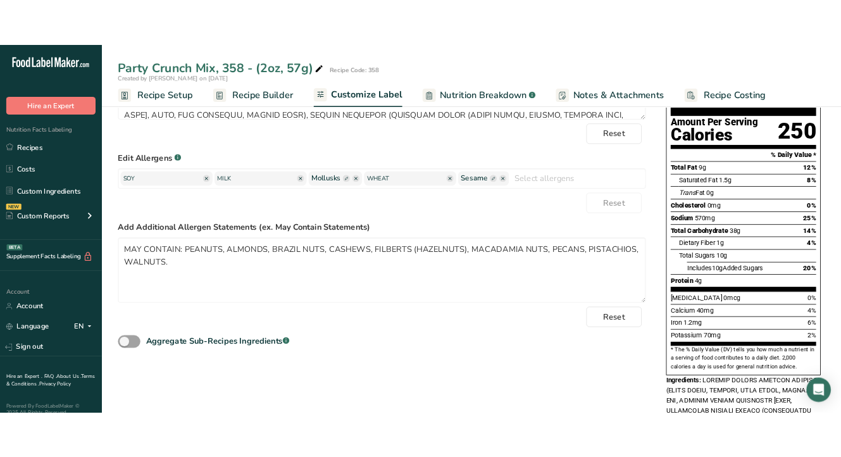
scroll to position [203, 0]
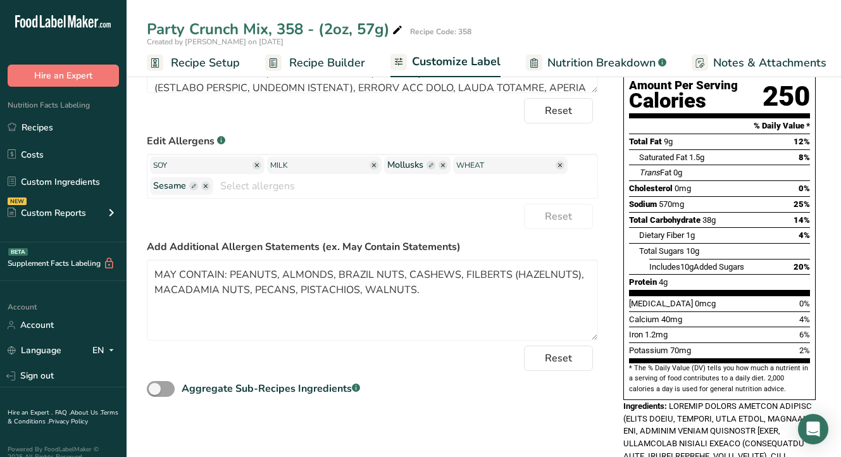
click at [488, 241] on label "Add Additional Allergen Statements (ex. May Contain Statements)" at bounding box center [372, 246] width 451 height 15
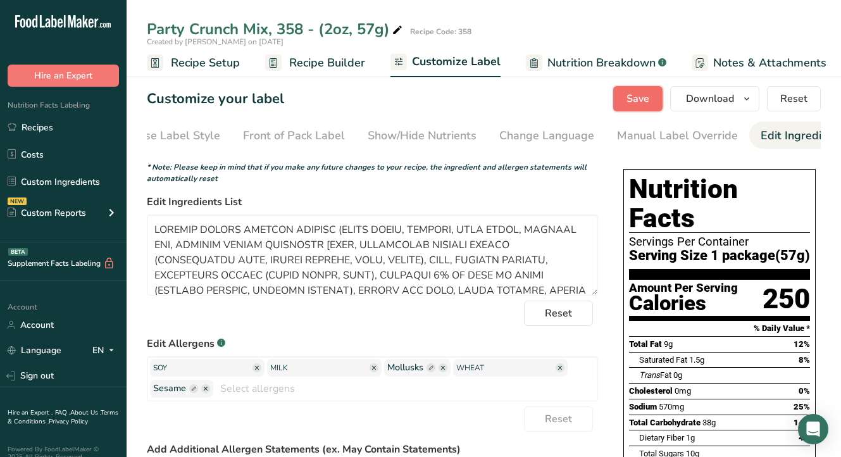
click at [636, 97] on span "Save" at bounding box center [638, 98] width 23 height 15
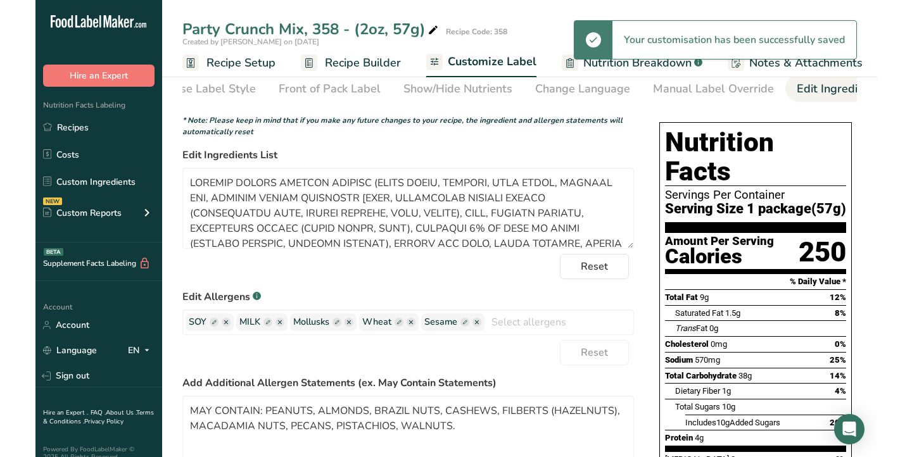
scroll to position [47, 0]
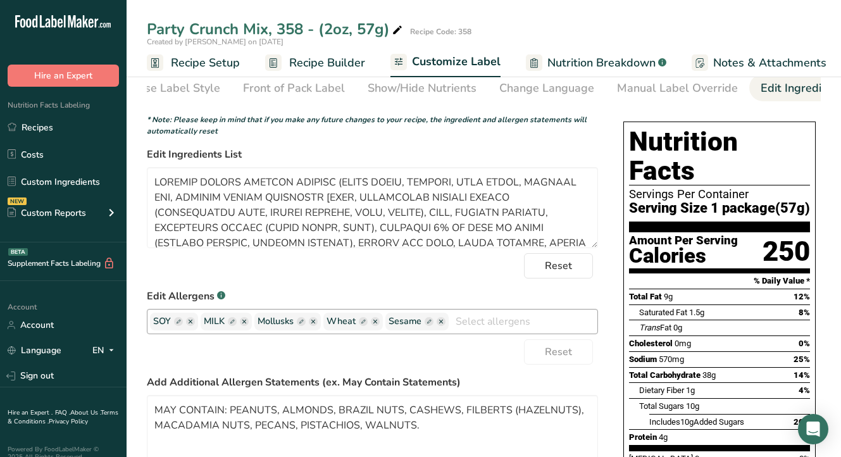
click at [316, 324] on ellipse "button" at bounding box center [313, 321] width 9 height 9
click at [505, 322] on input "text" at bounding box center [523, 321] width 149 height 20
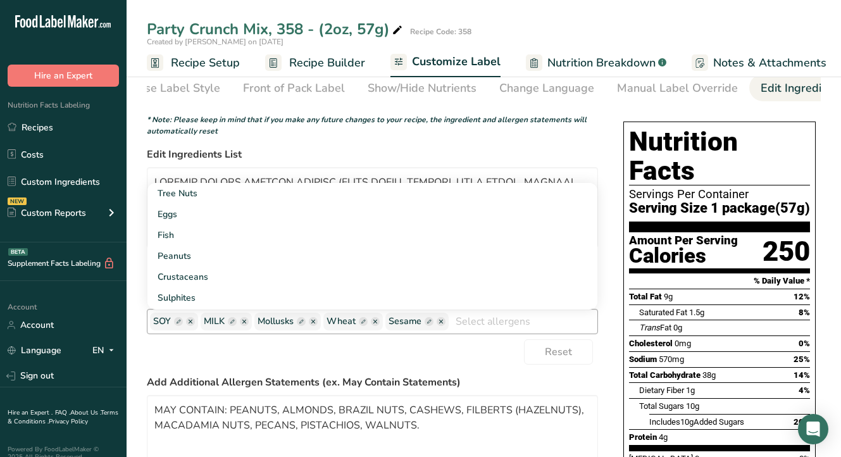
click at [316, 326] on ellipse "button" at bounding box center [313, 321] width 9 height 9
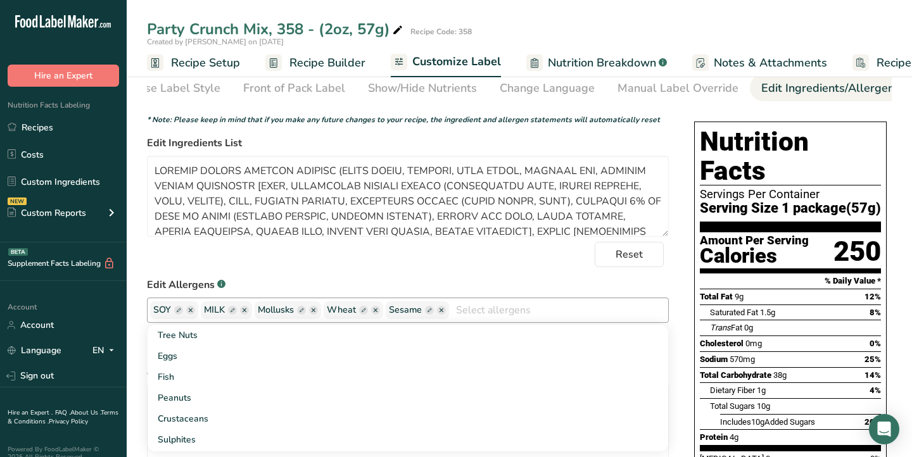
click at [313, 313] on ellipse "button" at bounding box center [313, 310] width 9 height 9
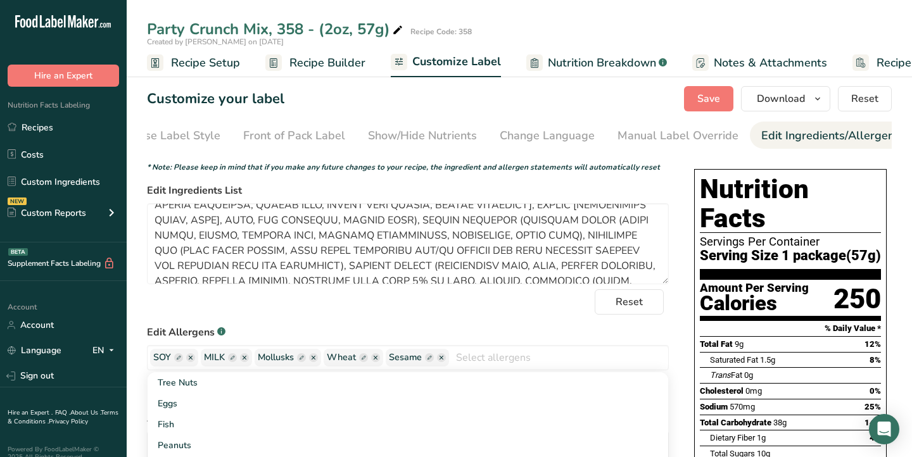
scroll to position [73, 0]
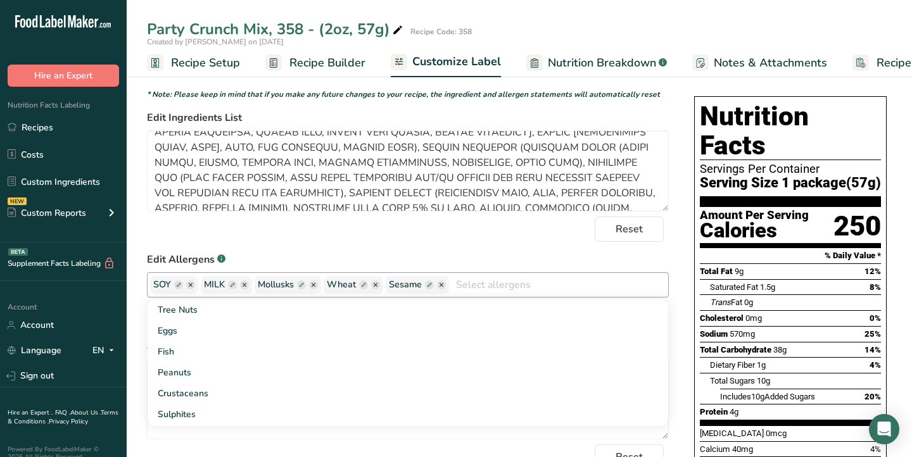
click at [313, 288] on ellipse "button" at bounding box center [313, 284] width 9 height 9
click at [56, 125] on link "Recipes" at bounding box center [63, 127] width 127 height 24
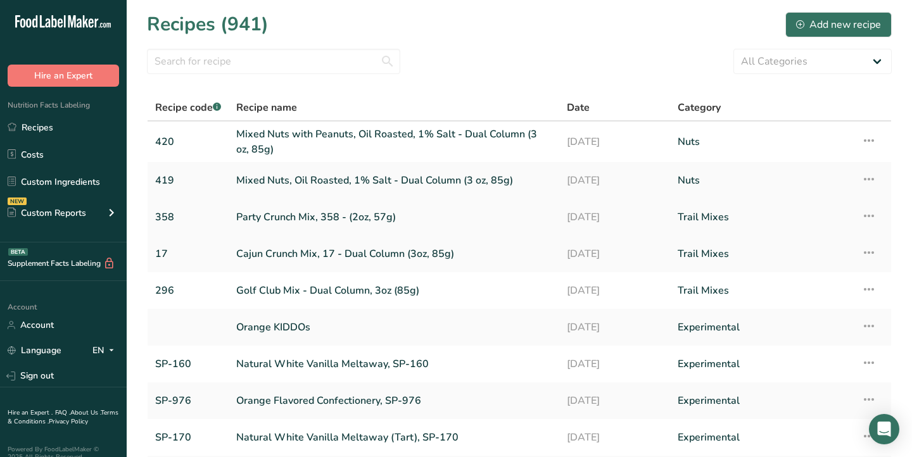
click at [296, 218] on link "Party Crunch Mix, 358 - (2oz, 57g)" at bounding box center [393, 217] width 315 height 27
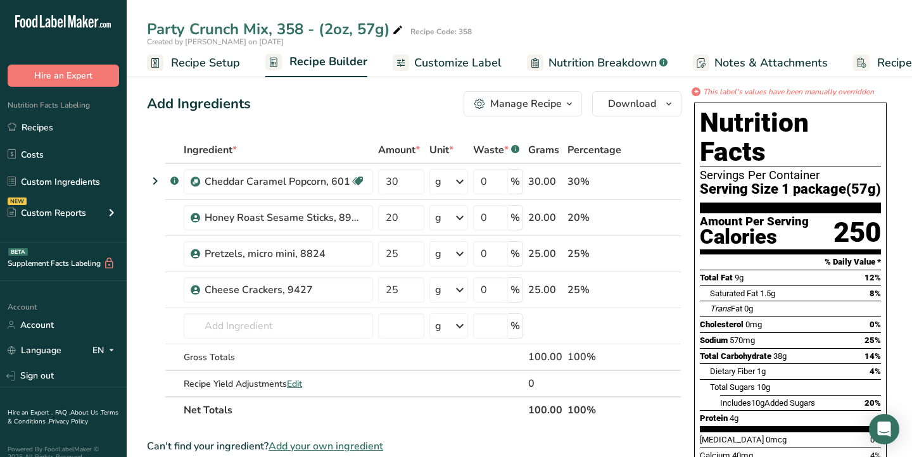
click at [450, 61] on span "Customize Label" at bounding box center [457, 62] width 87 height 17
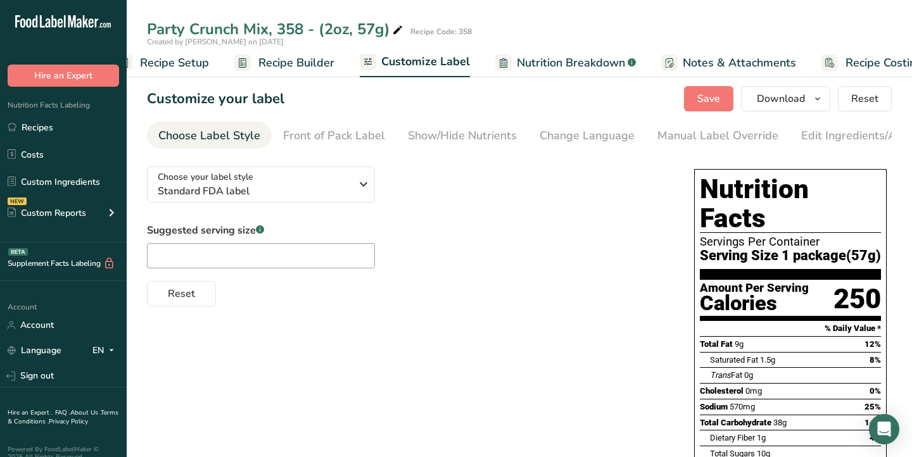
scroll to position [0, 62]
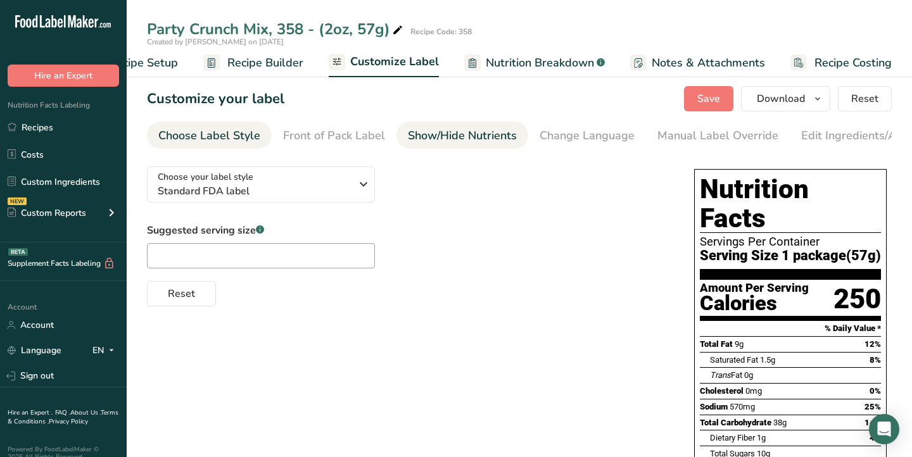
click at [476, 137] on div "Show/Hide Nutrients" at bounding box center [462, 135] width 109 height 17
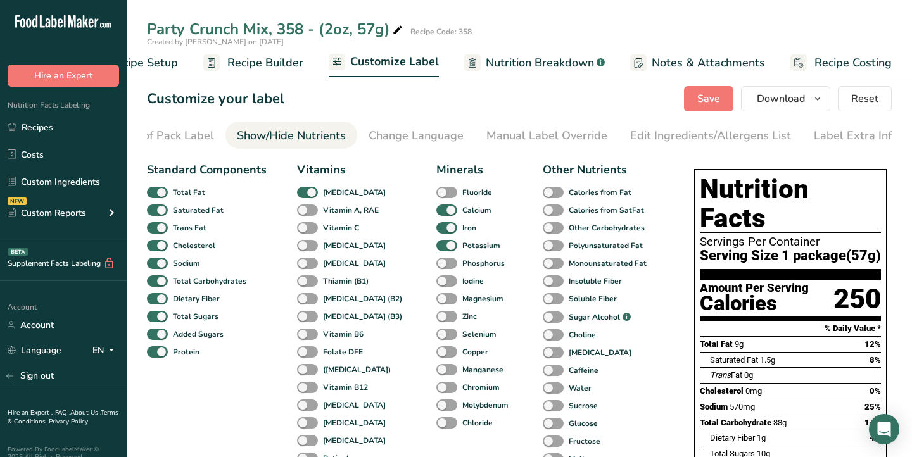
scroll to position [0, 175]
click at [670, 135] on div "Edit Ingredients/Allergens List" at bounding box center [705, 135] width 161 height 17
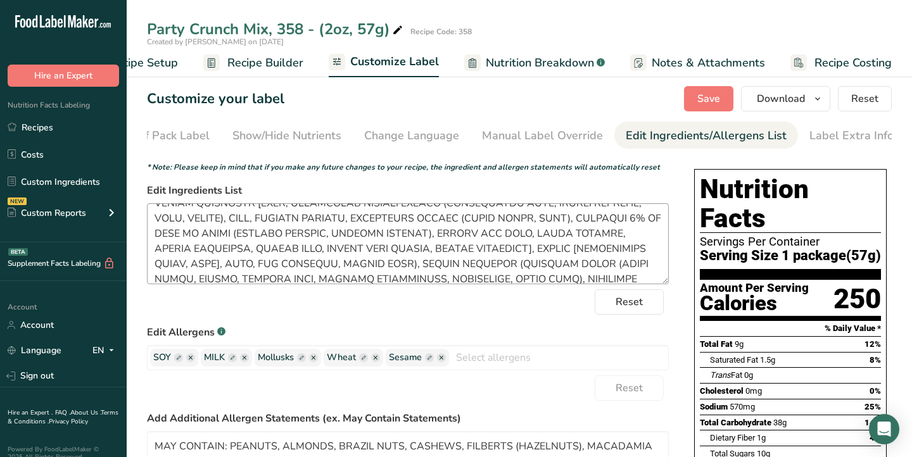
scroll to position [62, 0]
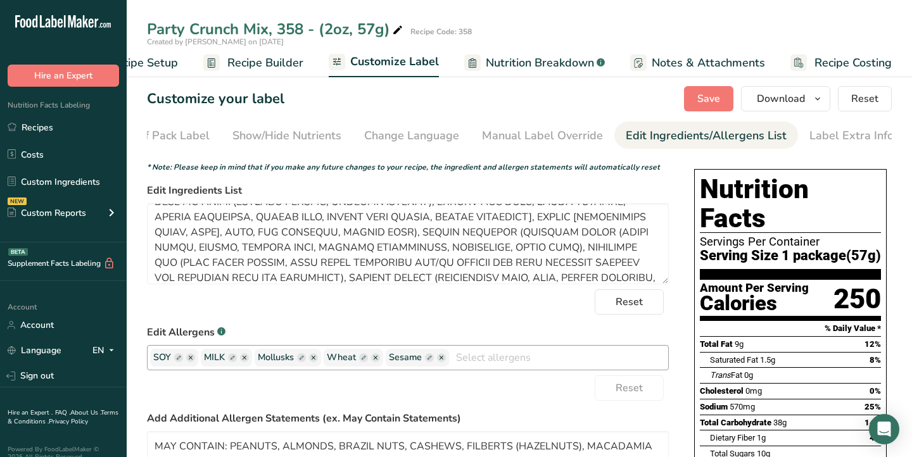
click at [313, 362] on ellipse "button" at bounding box center [313, 357] width 9 height 9
click at [318, 359] on ellipse "button" at bounding box center [313, 357] width 9 height 9
click at [314, 360] on icon "button" at bounding box center [313, 358] width 4 height 4
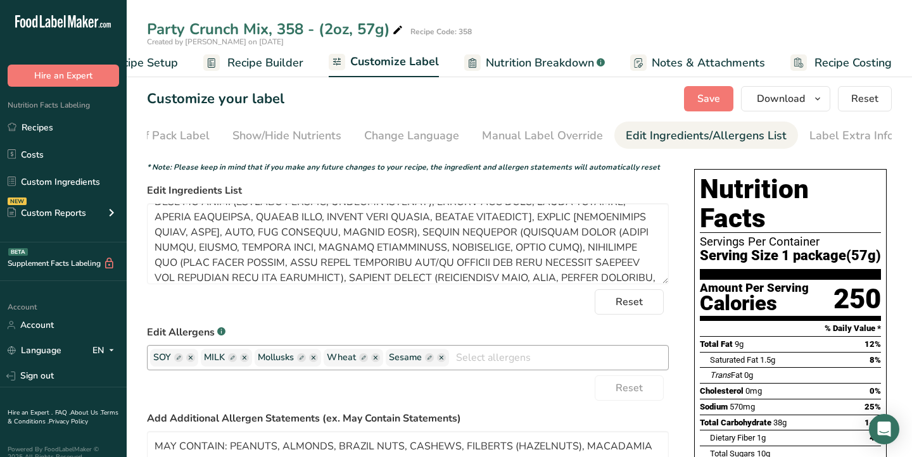
click at [314, 360] on icon "button" at bounding box center [313, 358] width 4 height 4
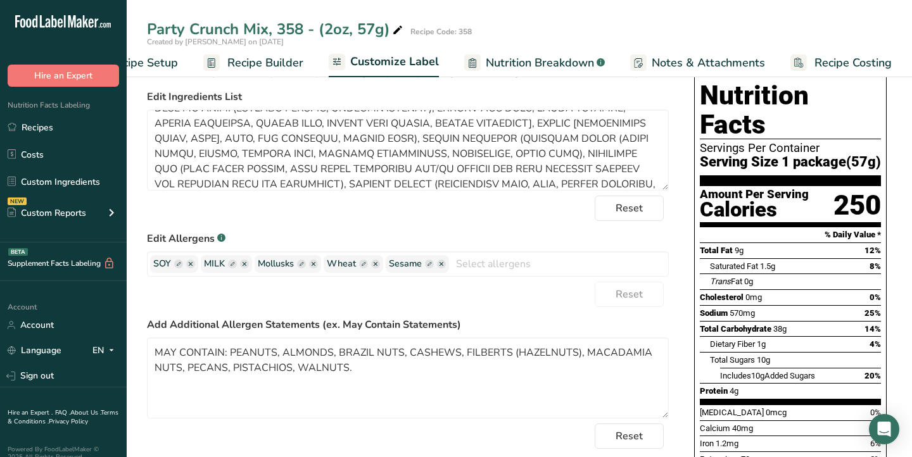
scroll to position [94, 0]
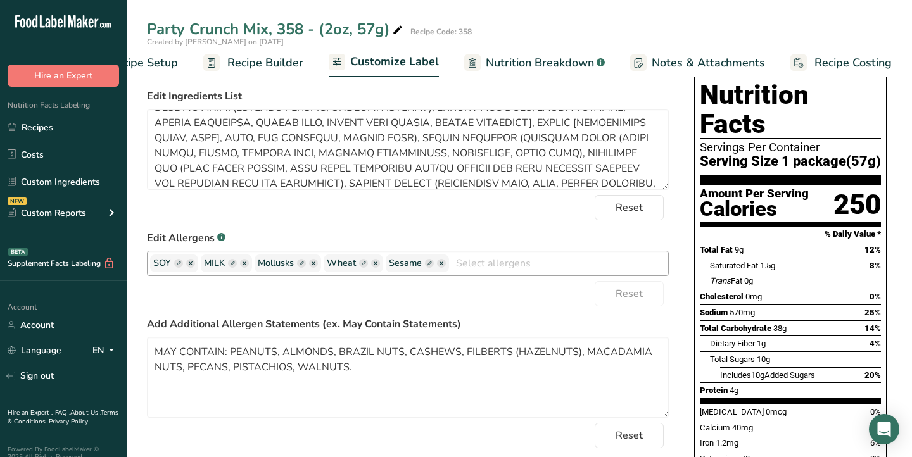
click at [365, 264] on rect "button" at bounding box center [363, 263] width 9 height 9
click at [357, 267] on ellipse "button" at bounding box center [361, 263] width 9 height 9
click at [508, 264] on input "text" at bounding box center [582, 263] width 171 height 20
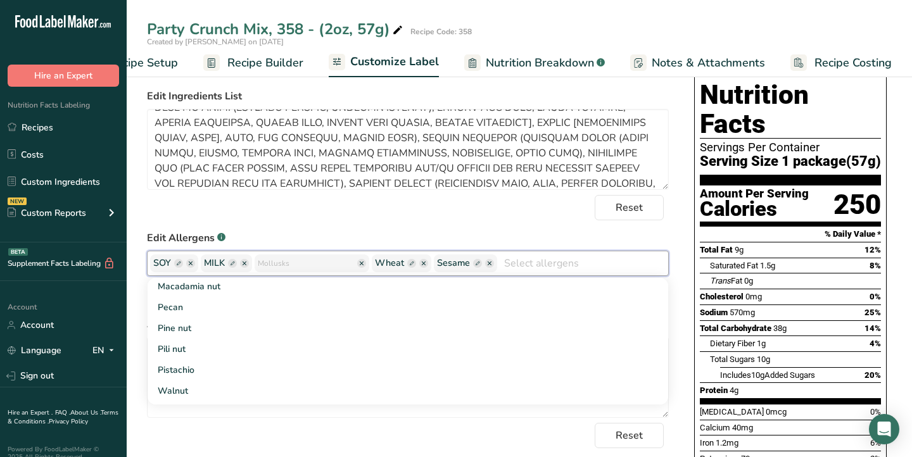
type input "e"
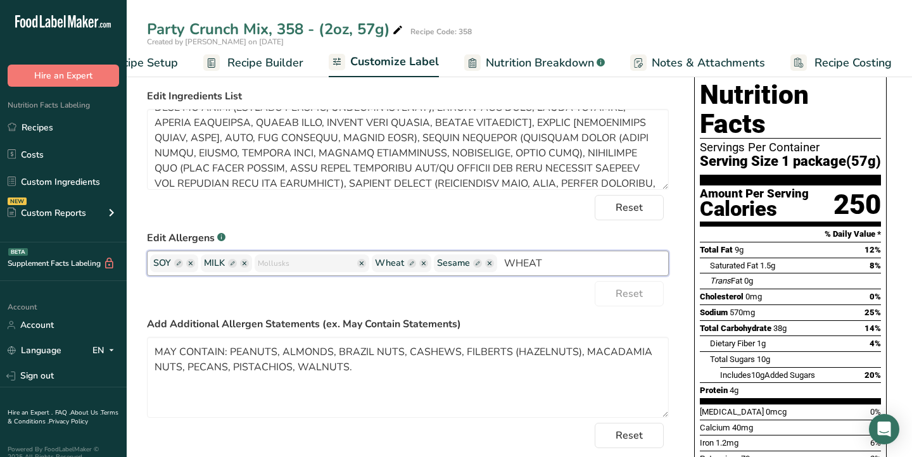
type input "WHEAT"
click at [419, 267] on ellipse "button" at bounding box center [423, 263] width 9 height 9
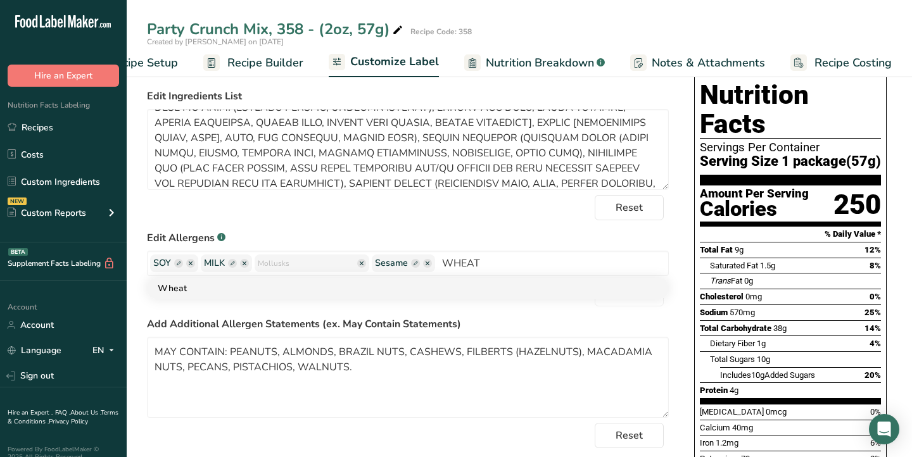
click at [517, 294] on link "Wheat" at bounding box center [408, 288] width 520 height 21
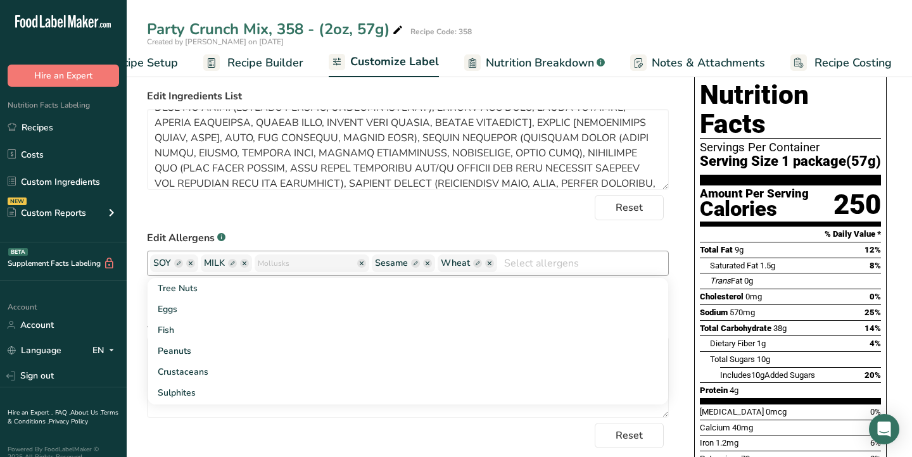
click at [473, 266] on rect "button" at bounding box center [477, 263] width 9 height 9
click at [468, 266] on input "text" at bounding box center [489, 263] width 96 height 16
type input "WHEAT"
click at [459, 239] on label "Edit Allergens .a-a{fill:#347362;}.b-a{fill:#fff;}" at bounding box center [408, 237] width 522 height 15
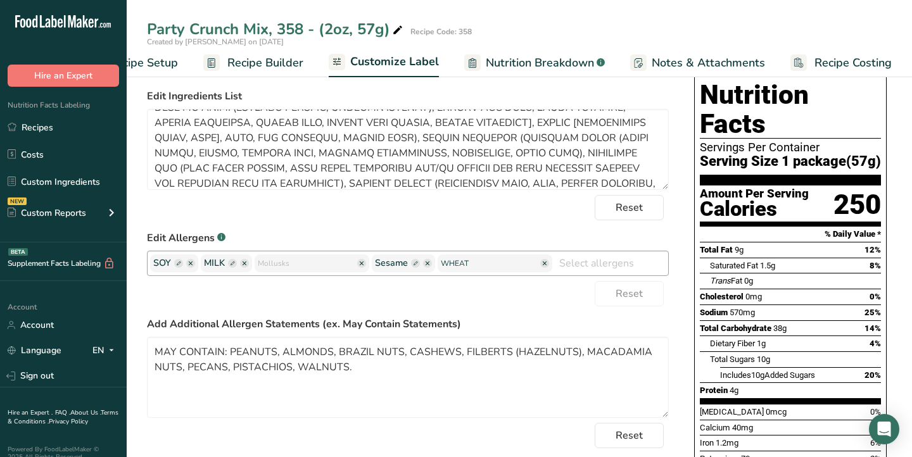
click at [360, 265] on icon "button" at bounding box center [362, 263] width 4 height 4
click at [315, 265] on icon "button" at bounding box center [313, 263] width 4 height 4
click at [315, 267] on span "Sesame" at bounding box center [285, 263] width 63 height 18
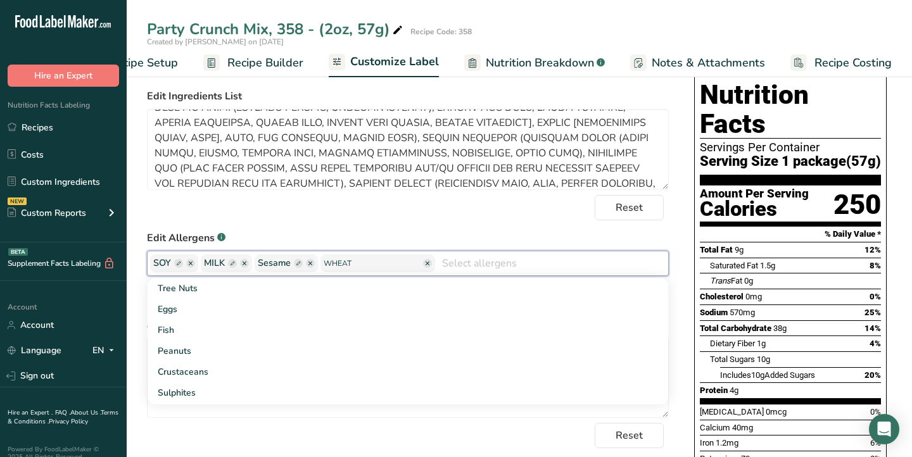
click at [491, 266] on input "text" at bounding box center [551, 263] width 233 height 20
click at [475, 230] on form "* Note: Please keep in mind that if you make any future changes to your recipe,…" at bounding box center [408, 272] width 522 height 410
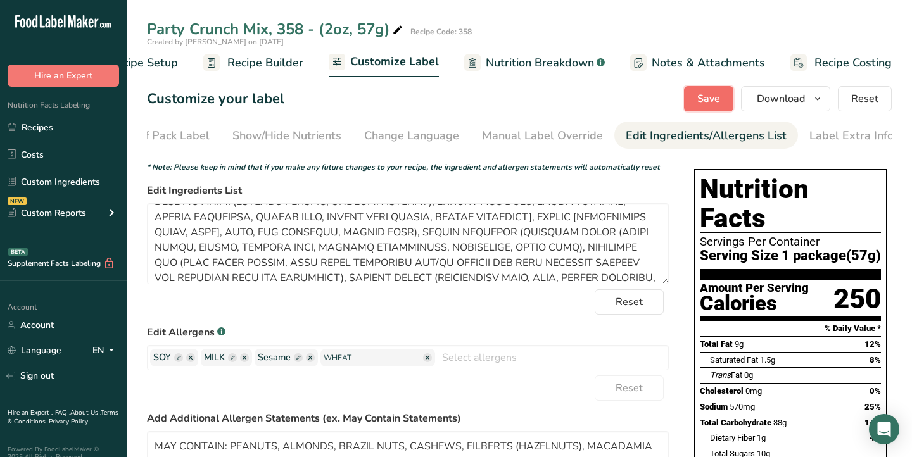
click at [704, 98] on span "Save" at bounding box center [708, 98] width 23 height 15
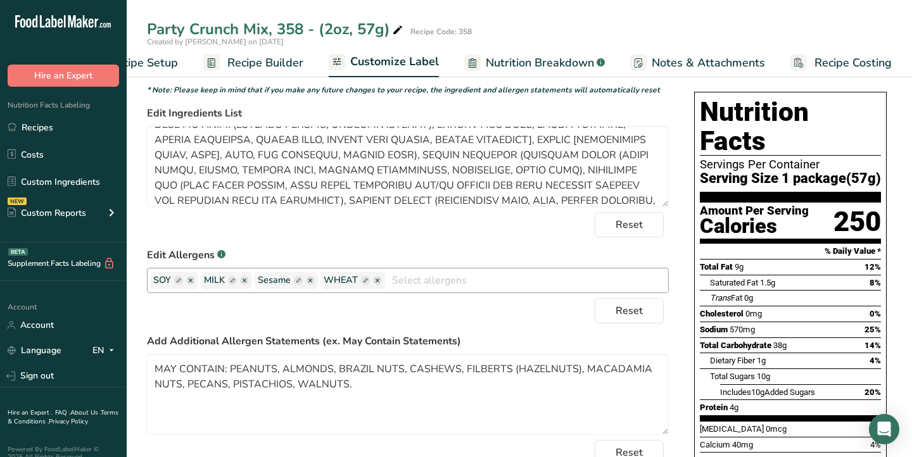
scroll to position [71, 0]
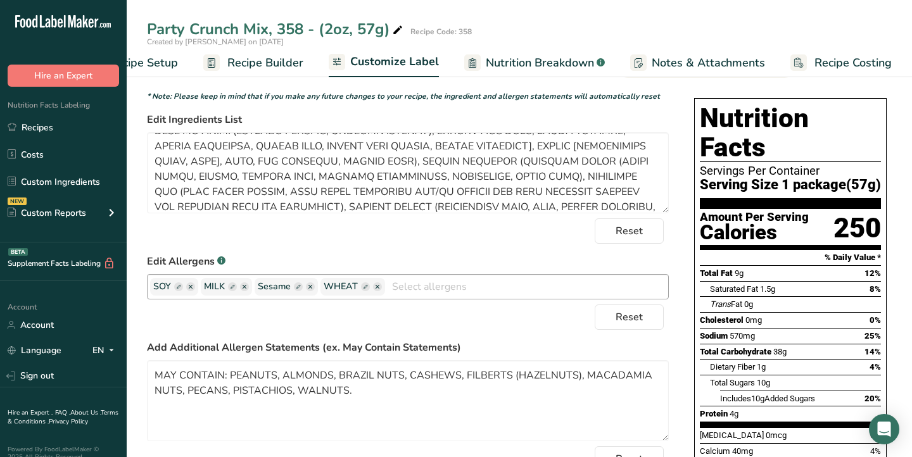
click at [299, 288] on icon "button" at bounding box center [298, 287] width 4 height 4
click at [401, 291] on input "text" at bounding box center [526, 287] width 283 height 20
click at [448, 296] on input "SESAME" at bounding box center [526, 287] width 283 height 20
type input "SESAME"
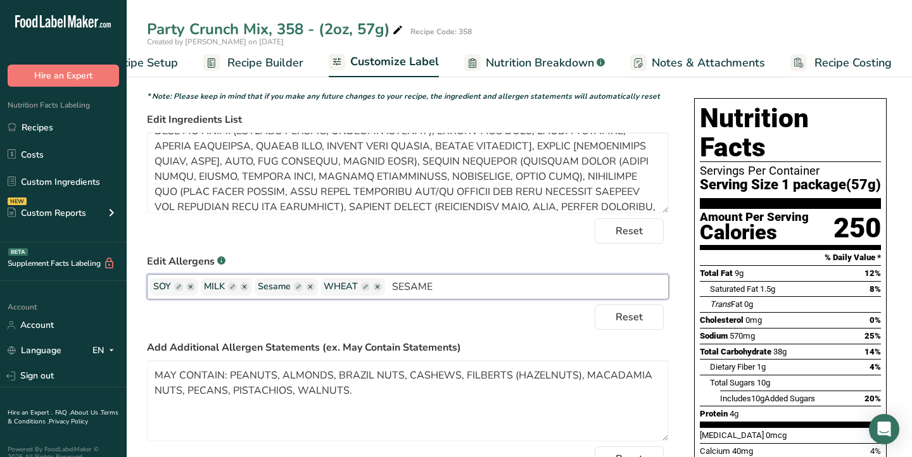
click at [387, 318] on div "Reset" at bounding box center [408, 317] width 522 height 25
click at [311, 291] on ellipse "button" at bounding box center [310, 286] width 9 height 9
click at [298, 288] on rect "button" at bounding box center [298, 286] width 9 height 9
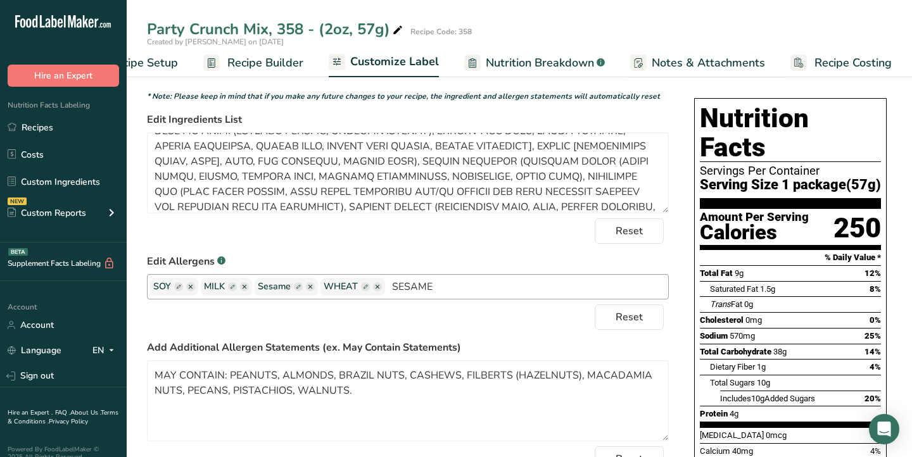
click at [368, 291] on rect "button" at bounding box center [365, 286] width 9 height 9
click at [321, 289] on input "text" at bounding box center [306, 287] width 96 height 16
type input "SESAME"
click at [495, 292] on input "SESAME" at bounding box center [552, 287] width 232 height 20
type input "S"
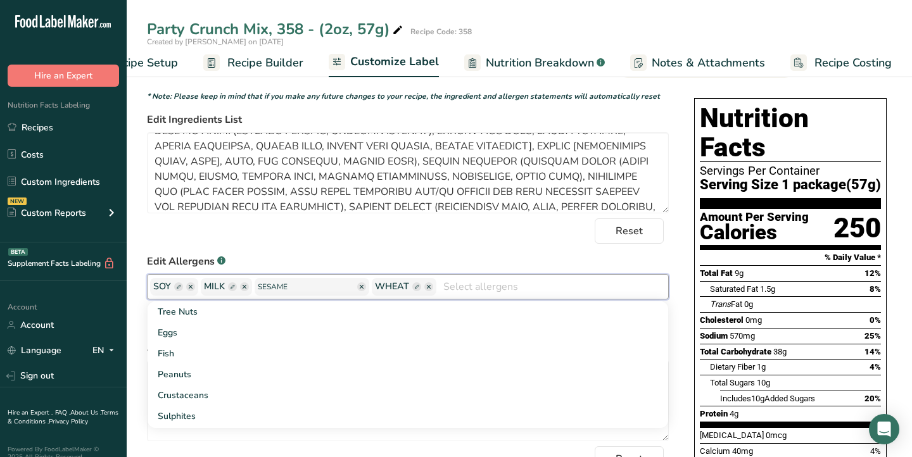
click at [470, 250] on form "* Note: Please keep in mind that if you make any future changes to your recipe,…" at bounding box center [408, 296] width 522 height 410
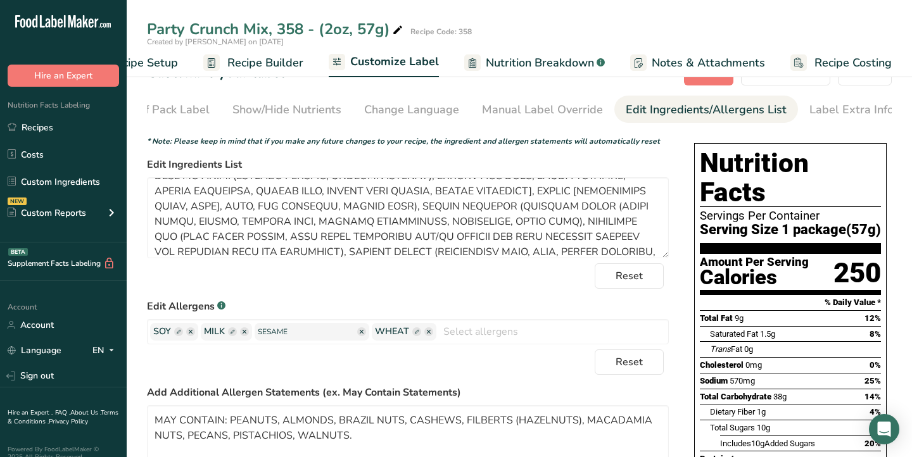
scroll to position [0, 0]
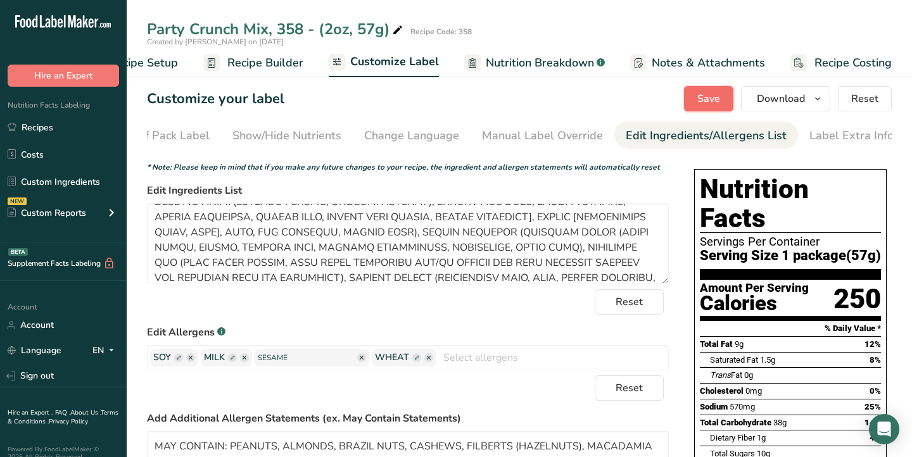
click at [703, 92] on span "Save" at bounding box center [708, 98] width 23 height 15
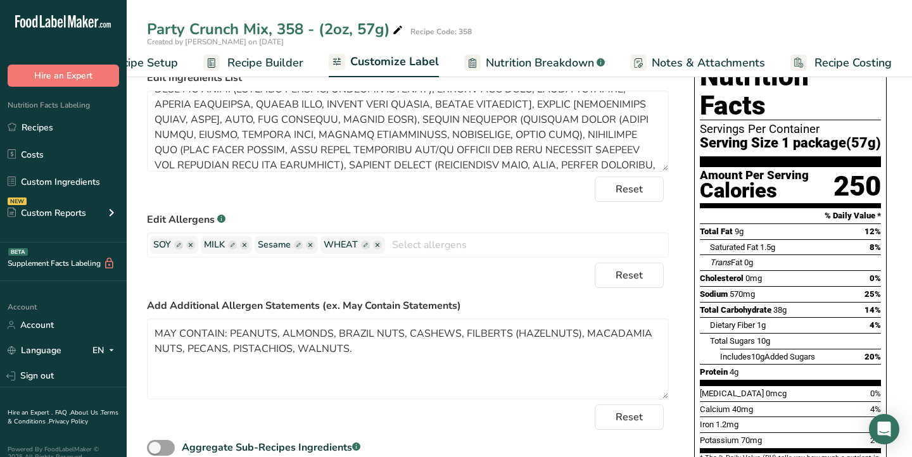
scroll to position [65, 0]
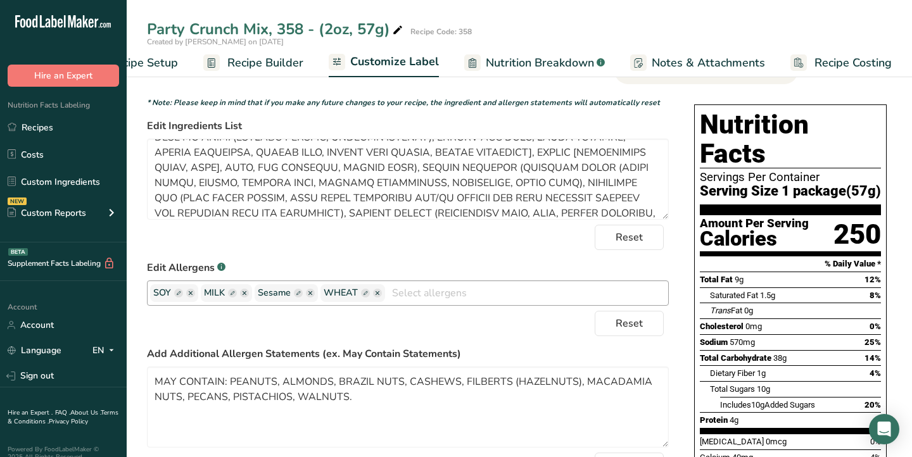
click at [297, 295] on icon "button" at bounding box center [298, 293] width 4 height 4
click at [310, 298] on input "text" at bounding box center [306, 293] width 96 height 16
type input "SESAME"
click at [374, 327] on div "Reset" at bounding box center [408, 323] width 522 height 25
click at [361, 260] on form "* Note: Please keep in mind that if you make any future changes to your recipe,…" at bounding box center [408, 302] width 522 height 410
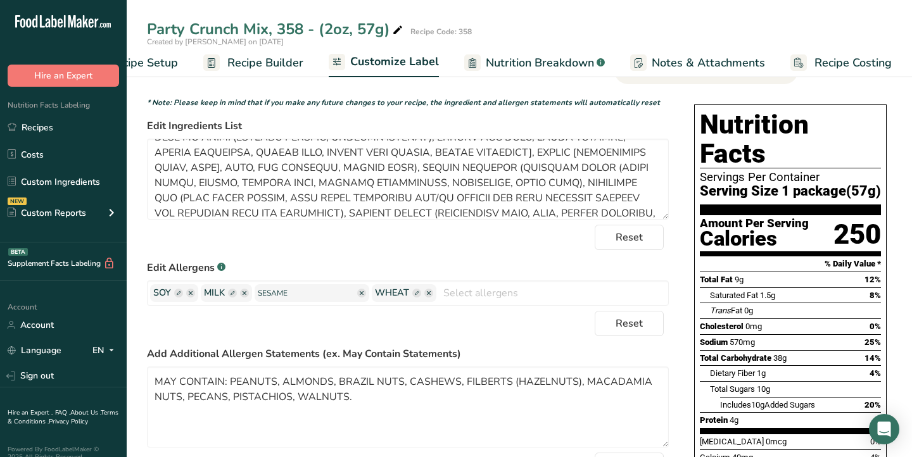
click at [555, 295] on input "text" at bounding box center [552, 293] width 232 height 20
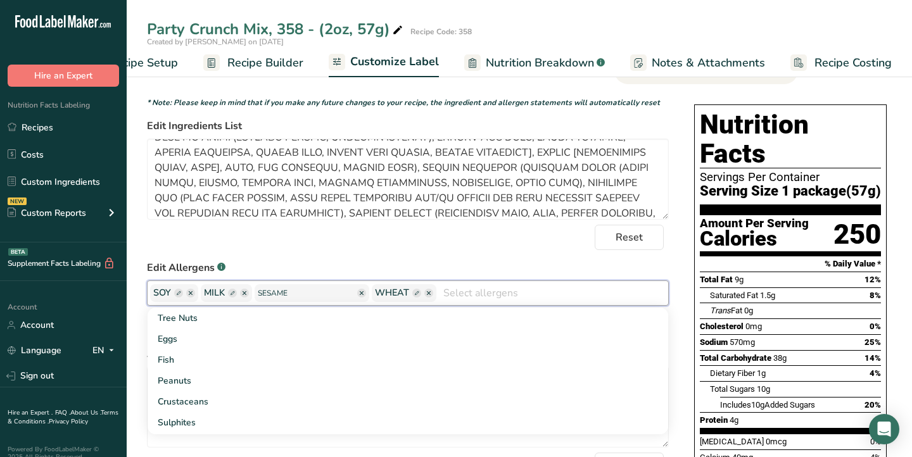
click at [555, 295] on input "text" at bounding box center [552, 293] width 232 height 20
click at [538, 258] on form "* Note: Please keep in mind that if you make any future changes to your recipe,…" at bounding box center [408, 302] width 522 height 410
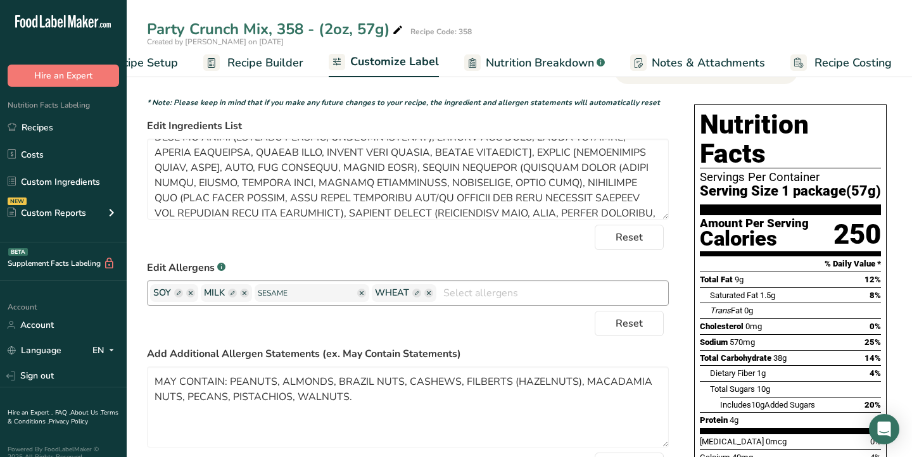
click at [525, 296] on input "text" at bounding box center [552, 293] width 232 height 20
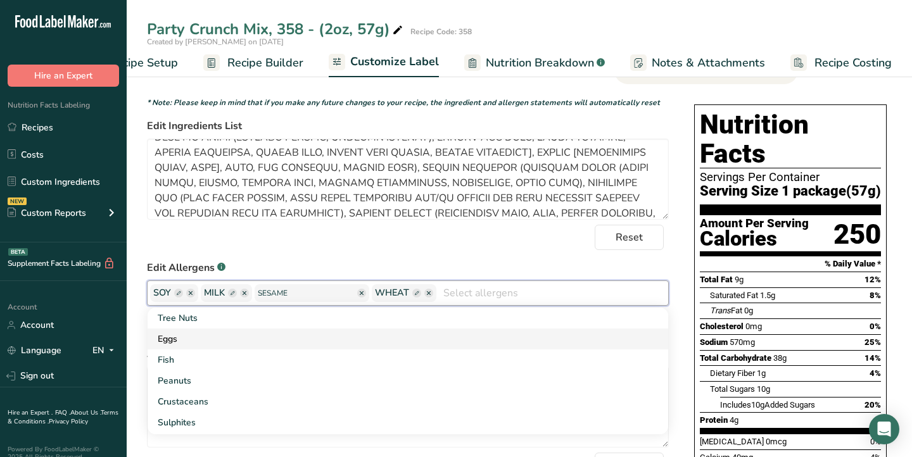
click at [484, 345] on link "Eggs" at bounding box center [408, 339] width 520 height 21
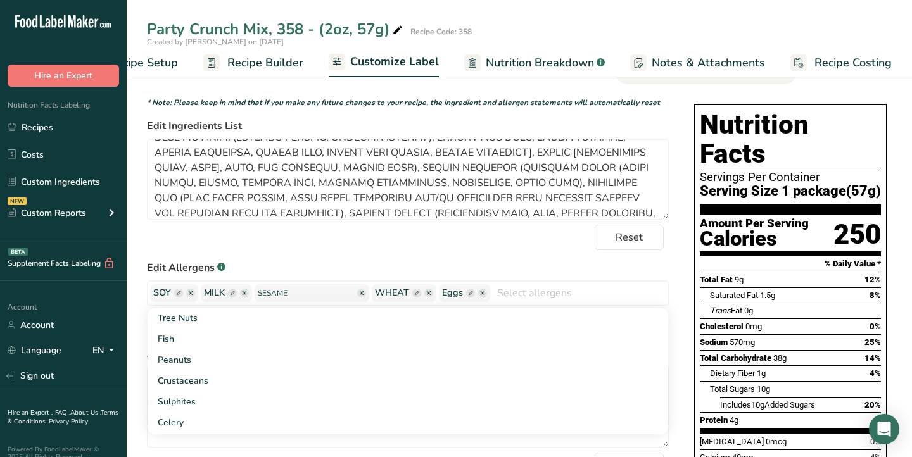
click at [463, 244] on div "Reset" at bounding box center [408, 237] width 522 height 25
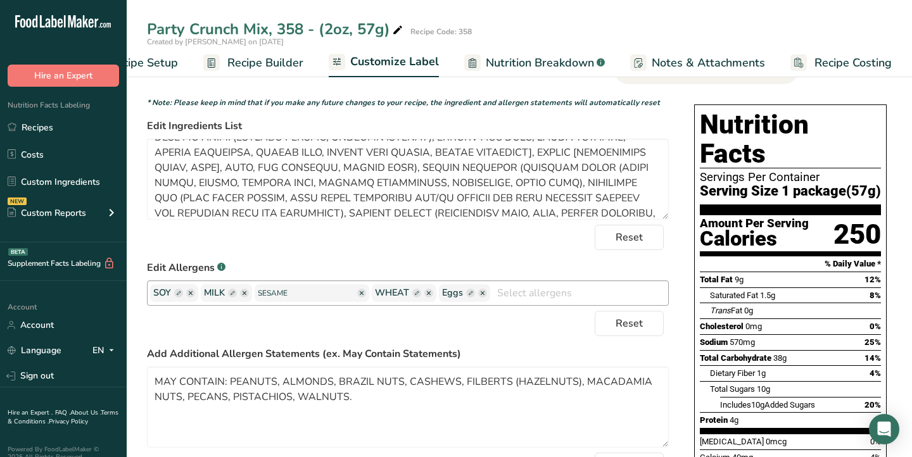
click at [478, 298] on ellipse "button" at bounding box center [482, 293] width 9 height 9
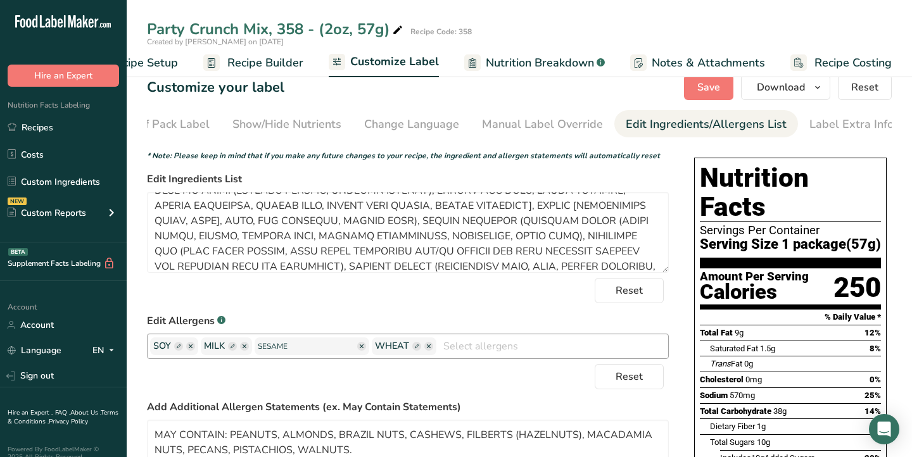
scroll to position [0, 0]
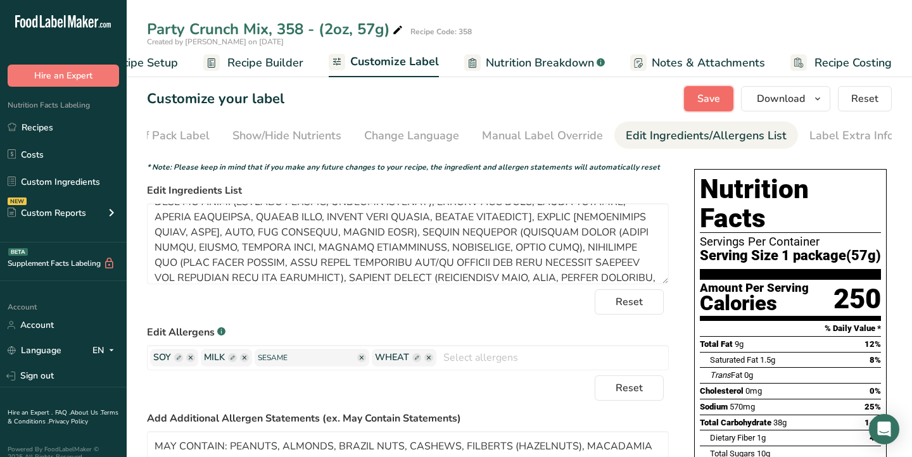
click at [711, 99] on span "Save" at bounding box center [708, 98] width 23 height 15
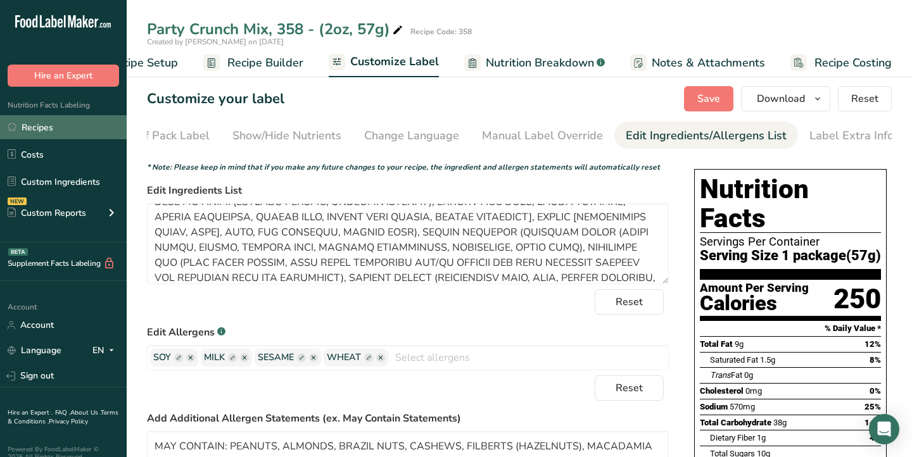
click at [46, 130] on link "Recipes" at bounding box center [63, 127] width 127 height 24
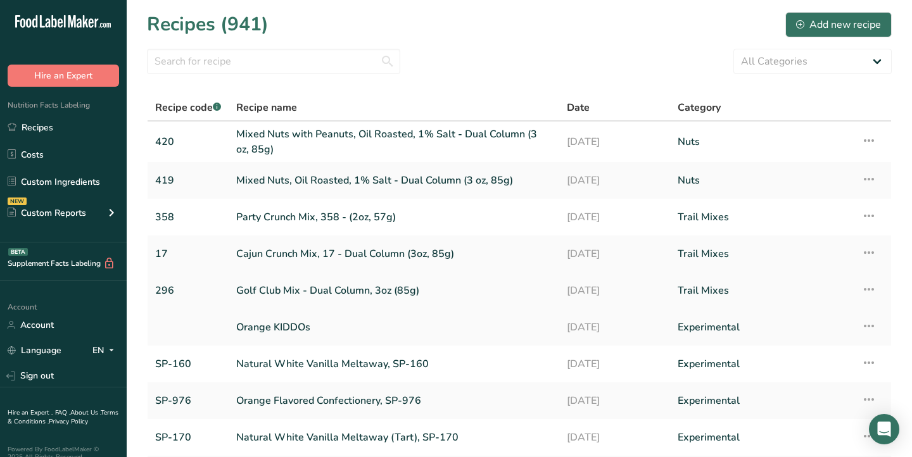
click at [355, 292] on link "Golf Club Mix - Dual Column, 3oz (85g)" at bounding box center [393, 290] width 315 height 27
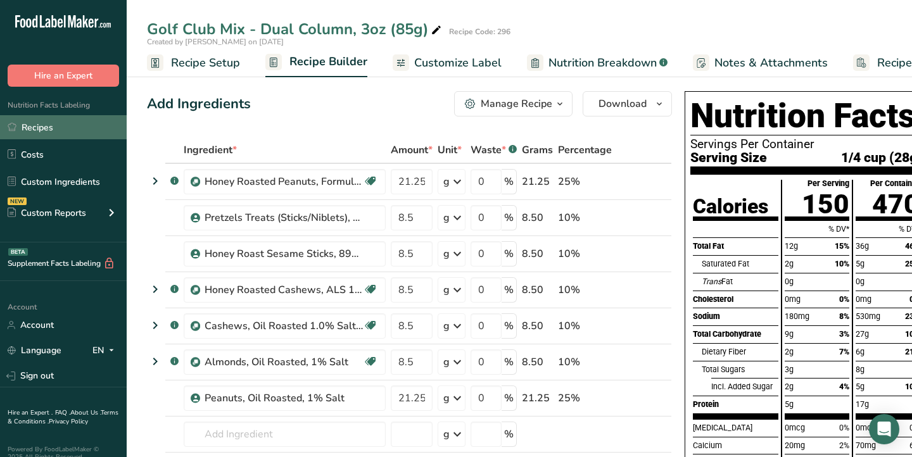
click at [60, 128] on link "Recipes" at bounding box center [63, 127] width 127 height 24
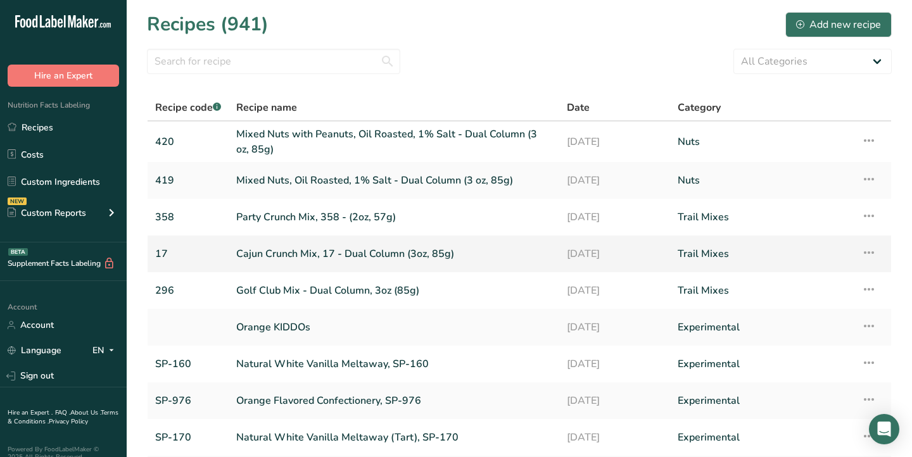
click at [313, 253] on link "Cajun Crunch Mix, 17 - Dual Column (3oz, 85g)" at bounding box center [393, 254] width 315 height 27
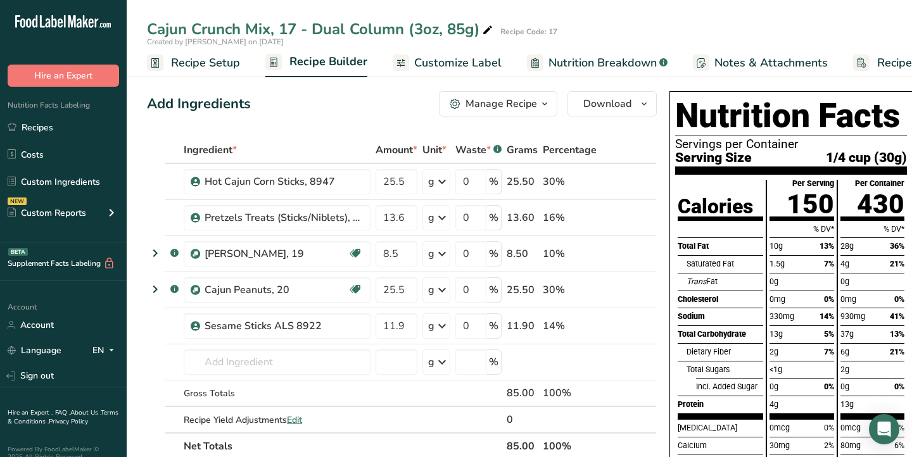
click at [387, 110] on div "Add Ingredients Manage Recipe Delete Recipe Duplicate Recipe Scale Recipe Save …" at bounding box center [402, 103] width 510 height 25
click at [506, 107] on div "Manage Recipe" at bounding box center [501, 103] width 72 height 15
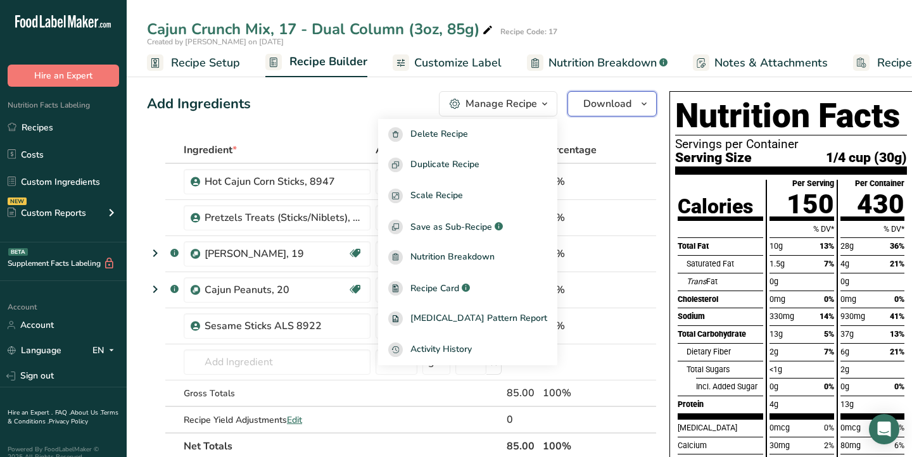
click at [615, 97] on span "Download" at bounding box center [607, 103] width 48 height 15
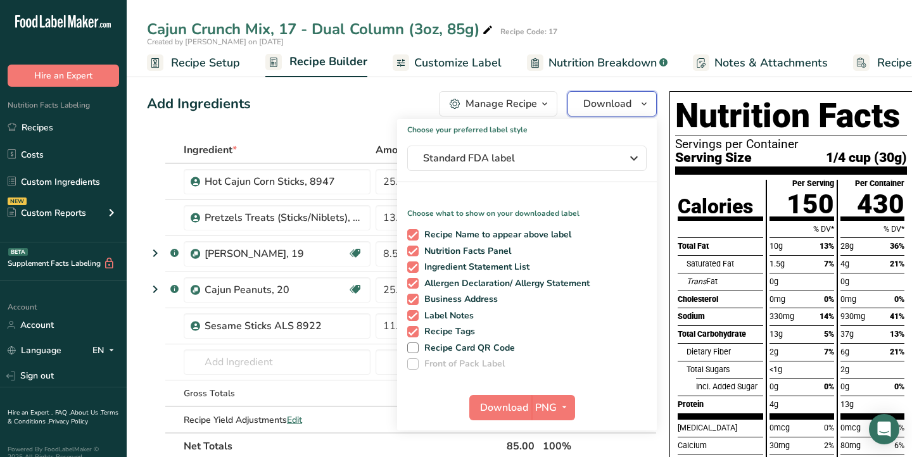
click at [609, 103] on span "Download" at bounding box center [607, 103] width 48 height 15
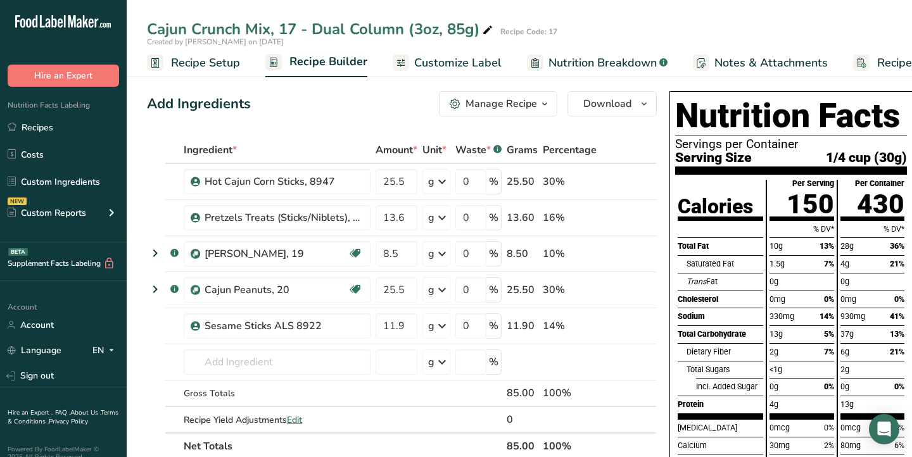
click at [453, 66] on span "Customize Label" at bounding box center [457, 62] width 87 height 17
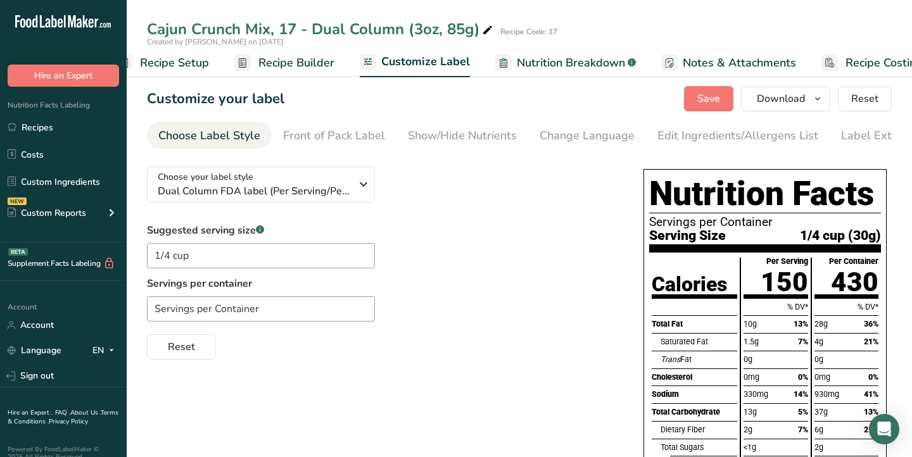
scroll to position [0, 62]
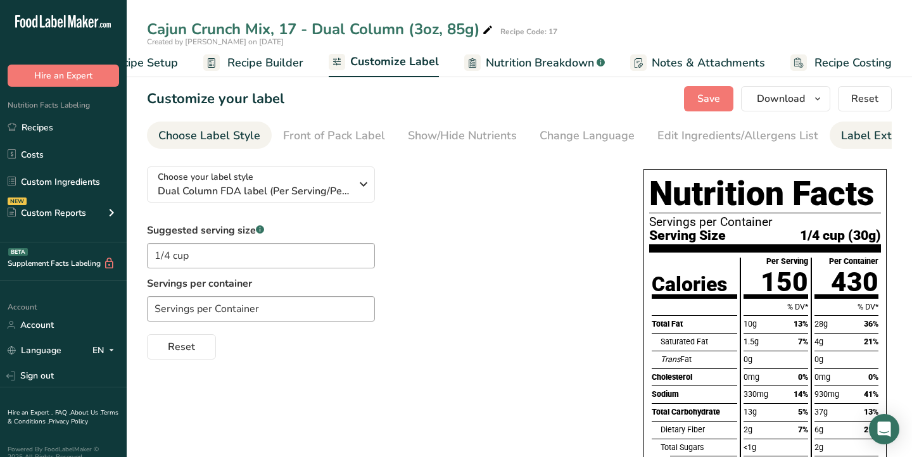
click at [843, 133] on div "Label Extra Info" at bounding box center [883, 135] width 84 height 17
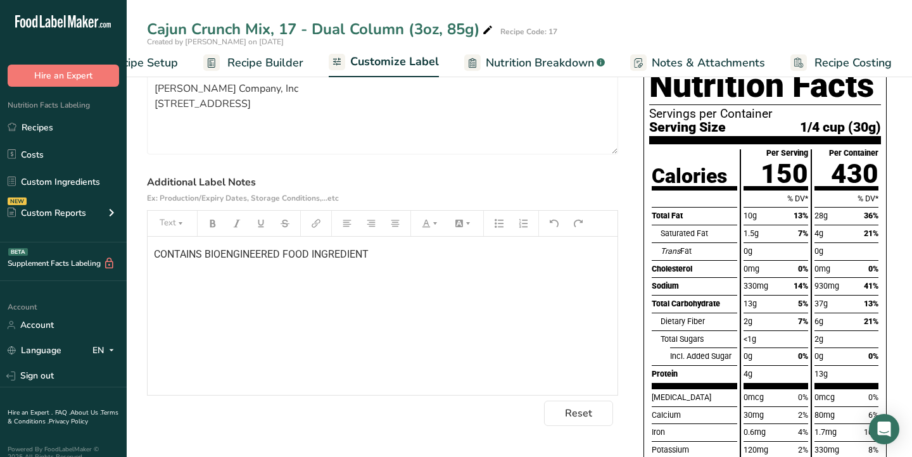
scroll to position [0, 0]
